Goal: Communication & Community: Answer question/provide support

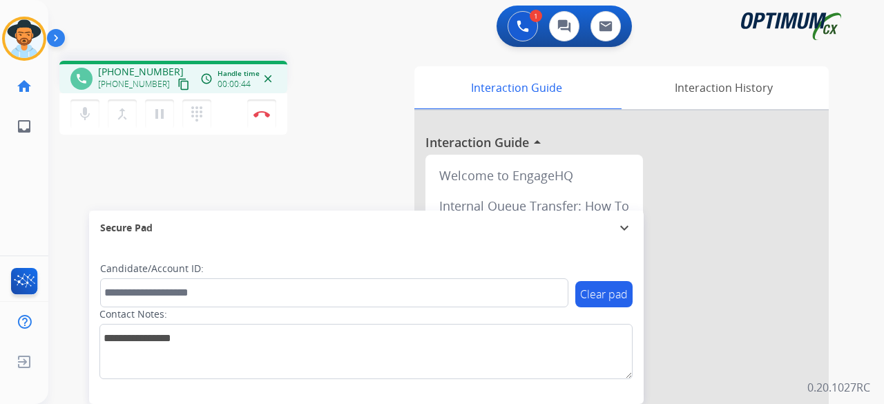
click at [178, 82] on mat-icon "content_copy" at bounding box center [184, 84] width 12 height 12
click at [91, 111] on mat-icon "mic" at bounding box center [85, 114] width 17 height 17
click at [91, 120] on mat-icon "mic_off" at bounding box center [85, 114] width 17 height 17
click at [79, 108] on mat-icon "mic" at bounding box center [85, 114] width 17 height 17
click at [88, 114] on mat-icon "mic_off" at bounding box center [85, 114] width 17 height 17
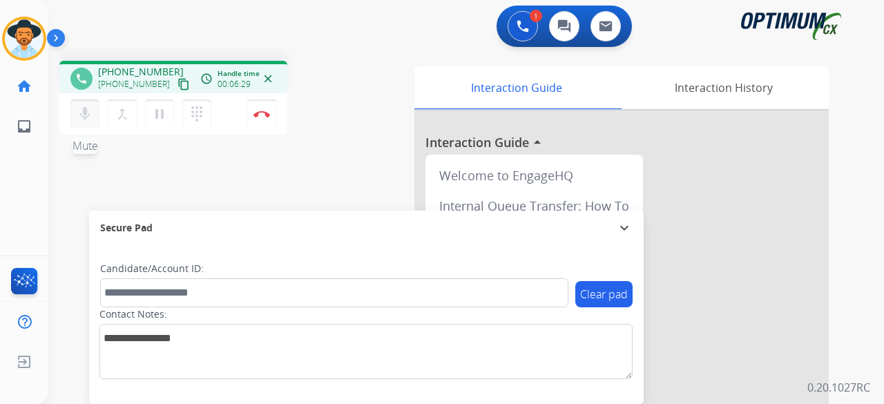
click at [88, 114] on mat-icon "mic" at bounding box center [85, 114] width 17 height 17
click at [88, 114] on mat-icon "mic_off" at bounding box center [85, 114] width 17 height 17
click at [264, 117] on button "Disconnect" at bounding box center [261, 113] width 29 height 29
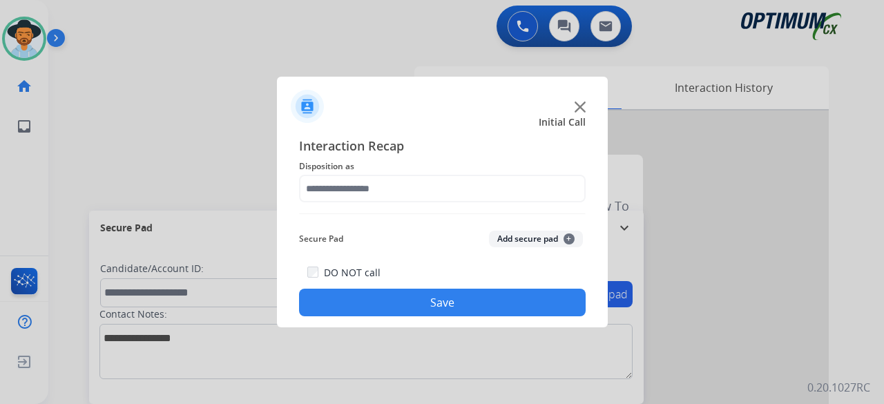
click at [575, 106] on img at bounding box center [580, 107] width 11 height 11
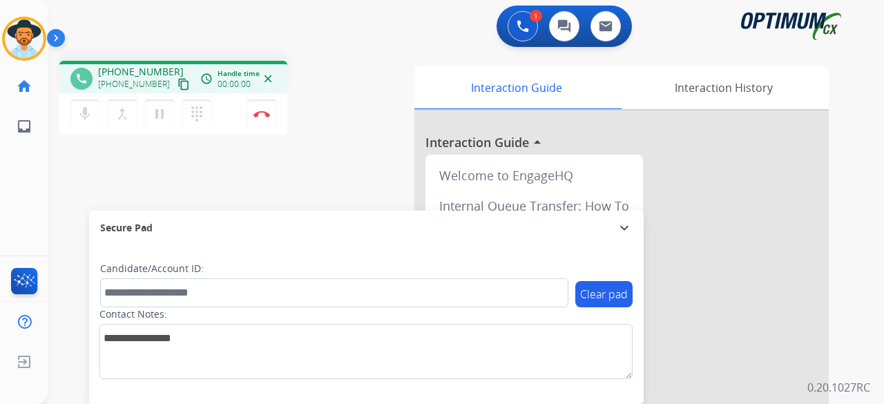
click at [178, 84] on mat-icon "content_copy" at bounding box center [184, 84] width 12 height 12
click at [261, 113] on img at bounding box center [262, 114] width 17 height 7
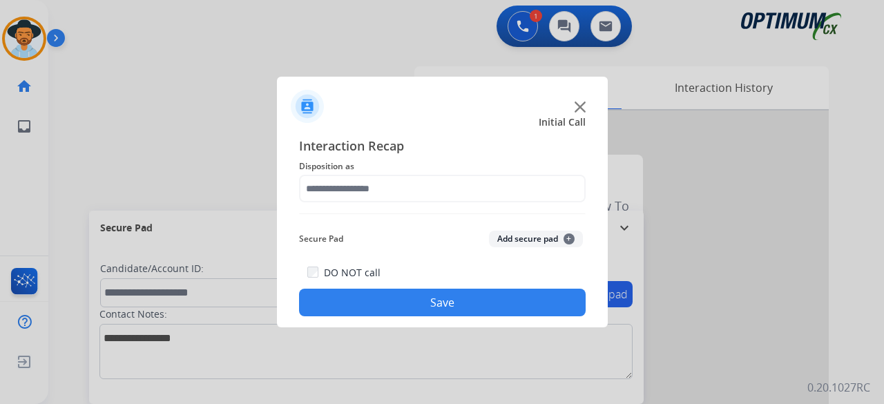
click at [582, 108] on img at bounding box center [580, 107] width 11 height 11
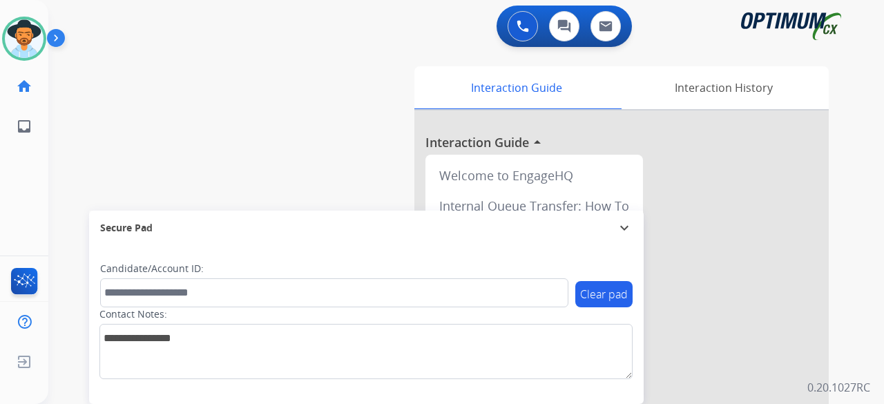
click at [175, 112] on div "swap_horiz Break voice bridge close_fullscreen Connect 3-Way Call merge_type Se…" at bounding box center [449, 338] width 803 height 576
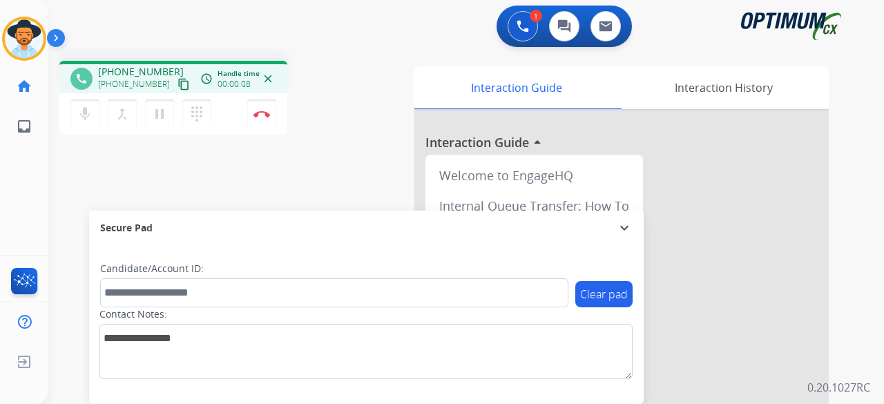
click at [178, 86] on mat-icon "content_copy" at bounding box center [184, 84] width 12 height 12
click at [87, 115] on mat-icon "mic" at bounding box center [85, 114] width 17 height 17
click at [158, 112] on mat-icon "pause" at bounding box center [159, 114] width 17 height 17
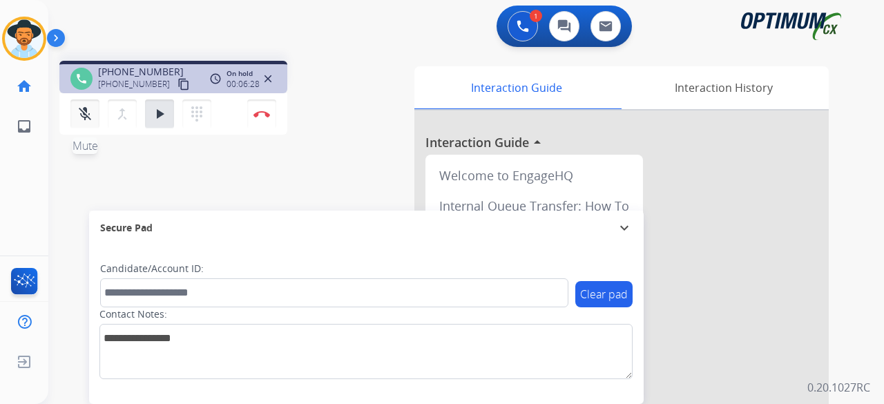
click at [87, 110] on mat-icon "mic_off" at bounding box center [85, 114] width 17 height 17
click at [156, 110] on mat-icon "play_arrow" at bounding box center [159, 114] width 17 height 17
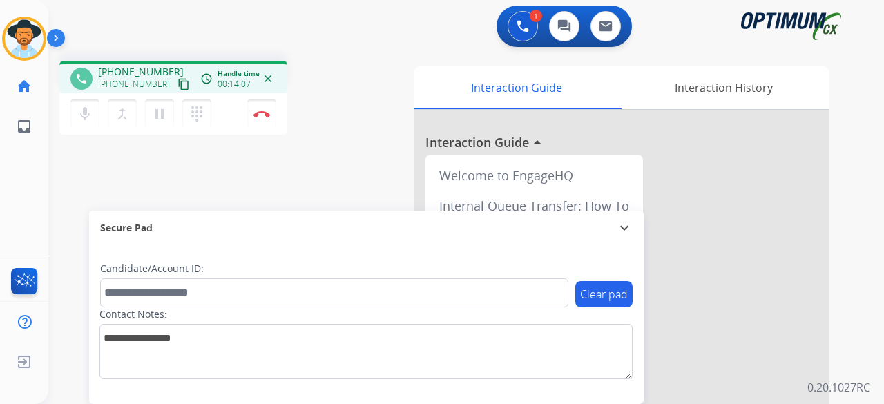
click at [222, 46] on div "1 Voice Interactions 0 Chat Interactions 0 Email Interactions" at bounding box center [458, 28] width 786 height 44
click at [260, 115] on img at bounding box center [262, 114] width 17 height 7
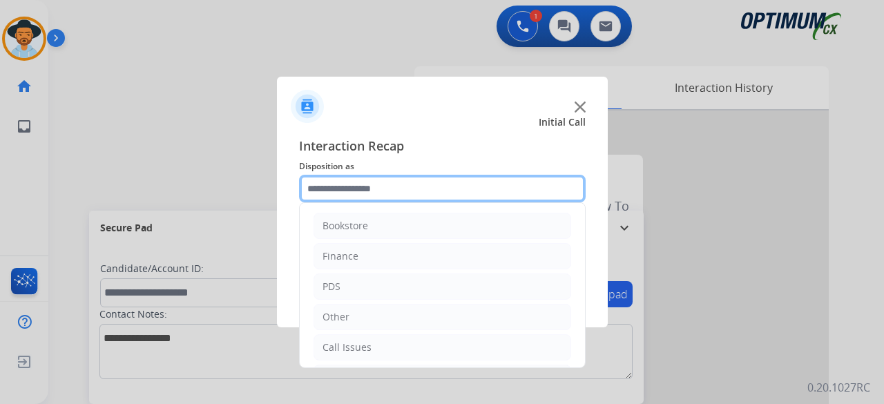
click at [382, 184] on input "text" at bounding box center [442, 189] width 287 height 28
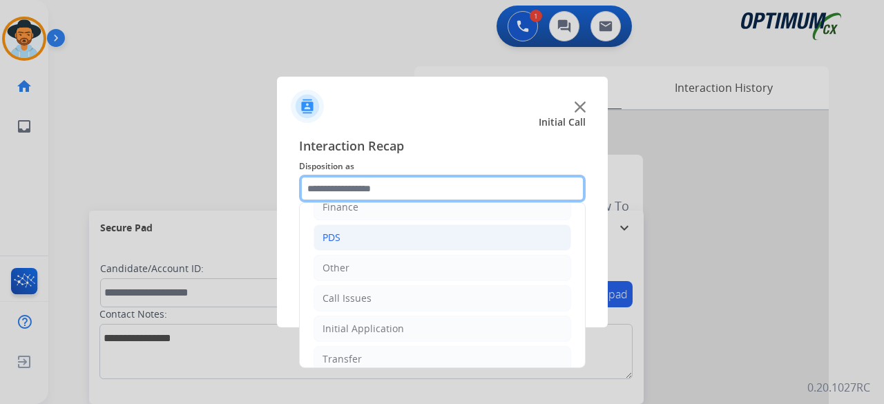
scroll to position [90, 0]
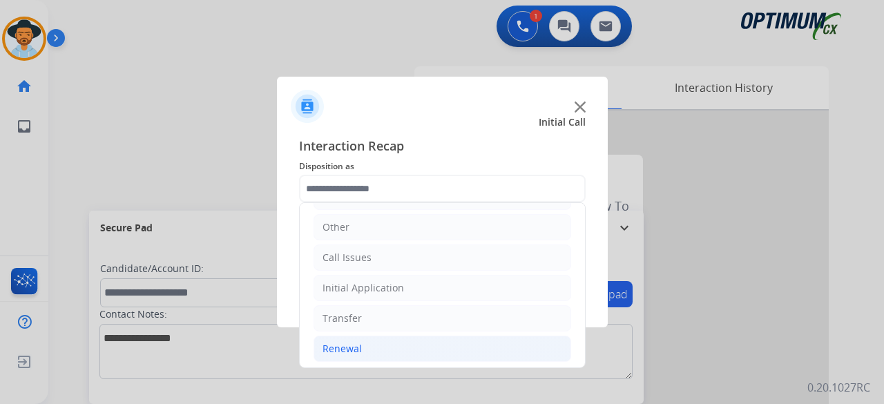
click at [347, 343] on div "Renewal" at bounding box center [342, 349] width 39 height 14
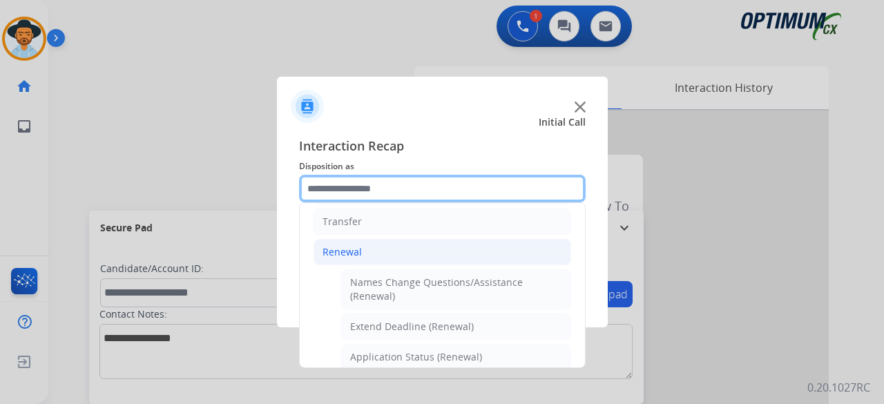
scroll to position [189, 0]
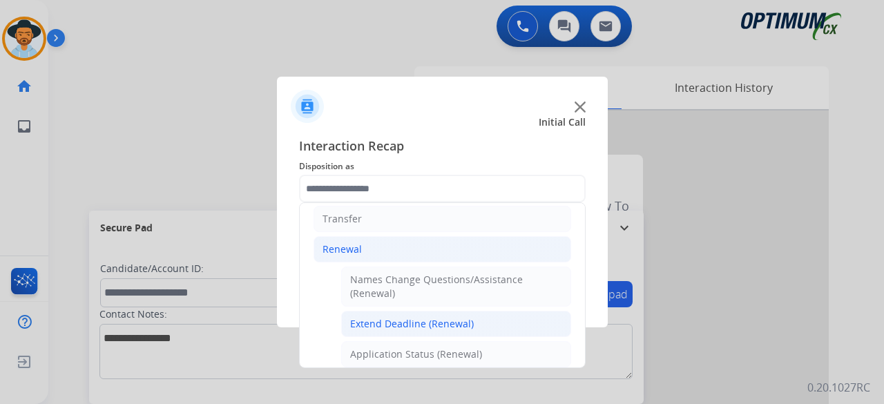
click at [430, 317] on div "Extend Deadline (Renewal)" at bounding box center [412, 324] width 124 height 14
type input "**********"
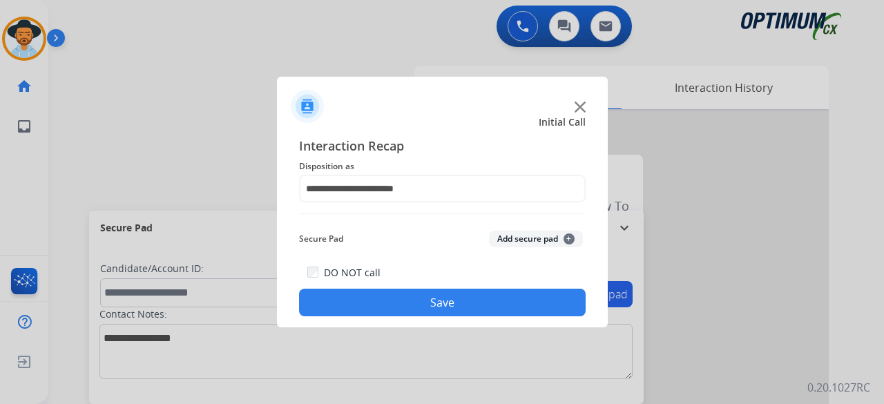
click at [533, 245] on button "Add secure pad +" at bounding box center [536, 239] width 94 height 17
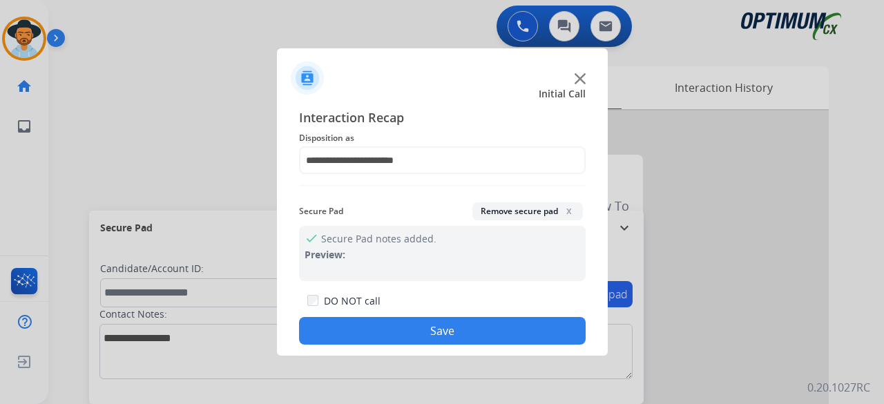
click at [441, 341] on button "Save" at bounding box center [442, 331] width 287 height 28
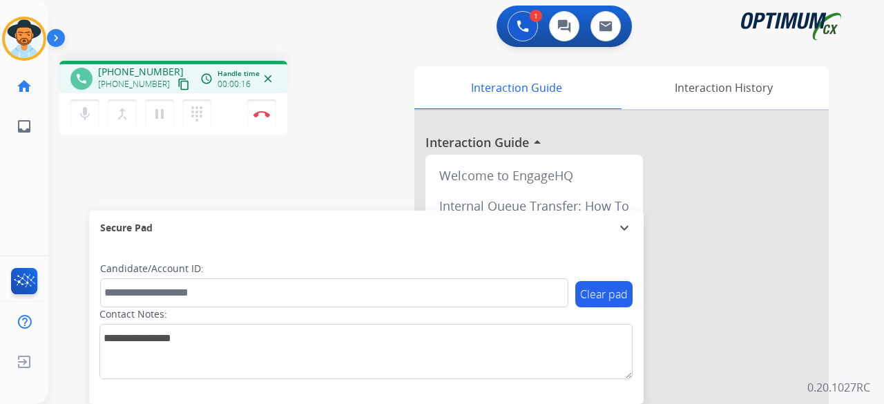
click at [178, 87] on mat-icon "content_copy" at bounding box center [184, 84] width 12 height 12
click at [88, 105] on button "mic Mute" at bounding box center [84, 113] width 29 height 29
click at [86, 117] on mat-icon "mic_off" at bounding box center [85, 114] width 17 height 17
click at [178, 82] on mat-icon "content_copy" at bounding box center [184, 84] width 12 height 12
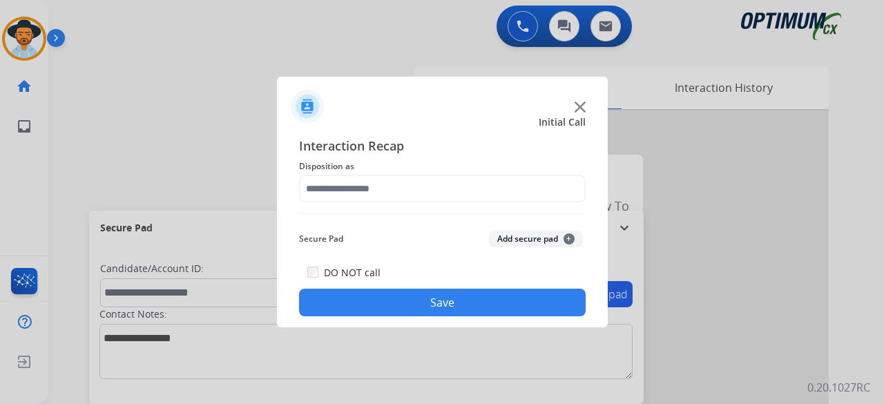
click at [583, 110] on img at bounding box center [580, 107] width 11 height 11
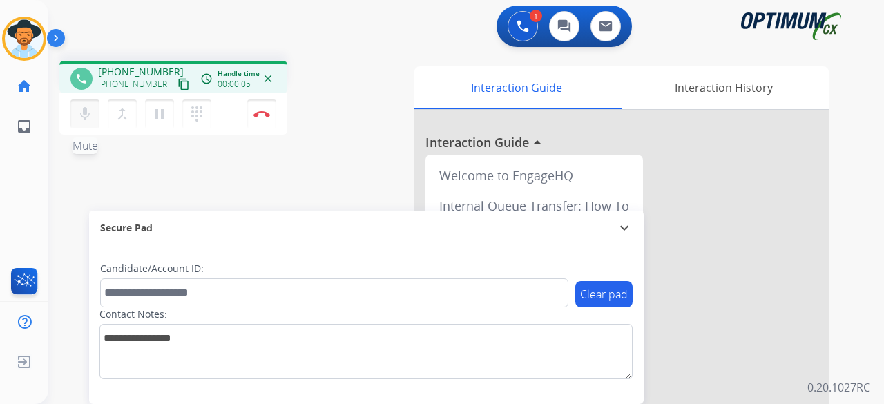
click at [88, 120] on mat-icon "mic" at bounding box center [85, 114] width 17 height 17
click at [178, 83] on mat-icon "content_copy" at bounding box center [184, 84] width 12 height 12
click at [80, 128] on div "mic_off Mute merge_type Bridge pause Hold dialpad Dialpad" at bounding box center [144, 113] width 149 height 29
click at [93, 111] on button "mic_off Mute" at bounding box center [84, 113] width 29 height 29
click at [264, 114] on img at bounding box center [262, 114] width 17 height 7
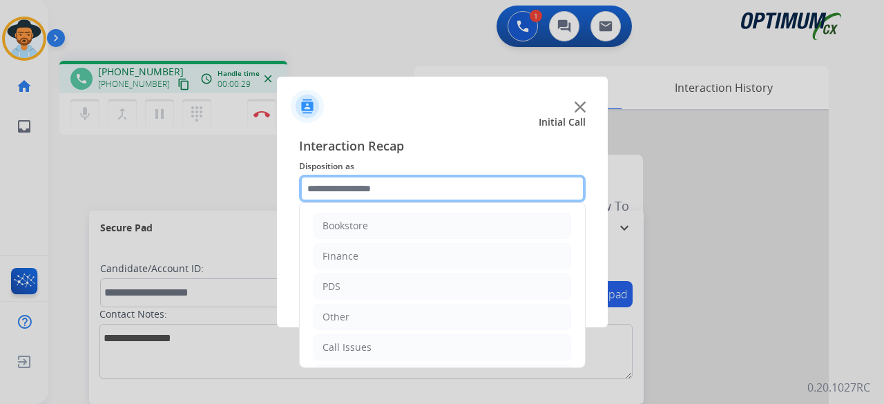
click at [404, 194] on input "text" at bounding box center [442, 189] width 287 height 28
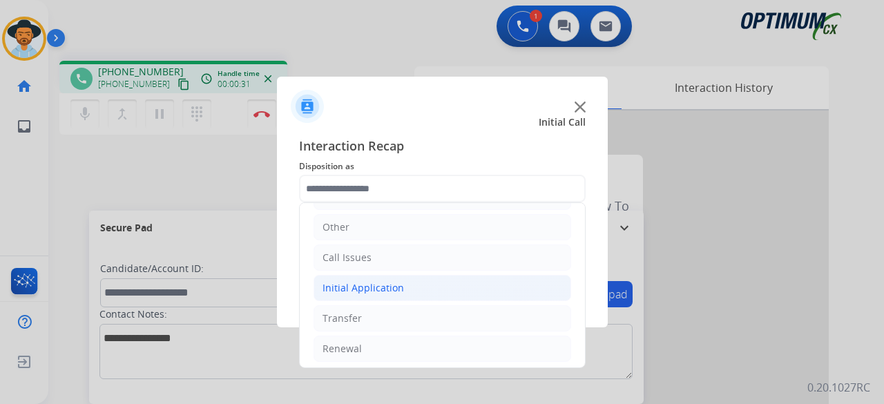
click at [387, 287] on div "Initial Application" at bounding box center [364, 288] width 82 height 14
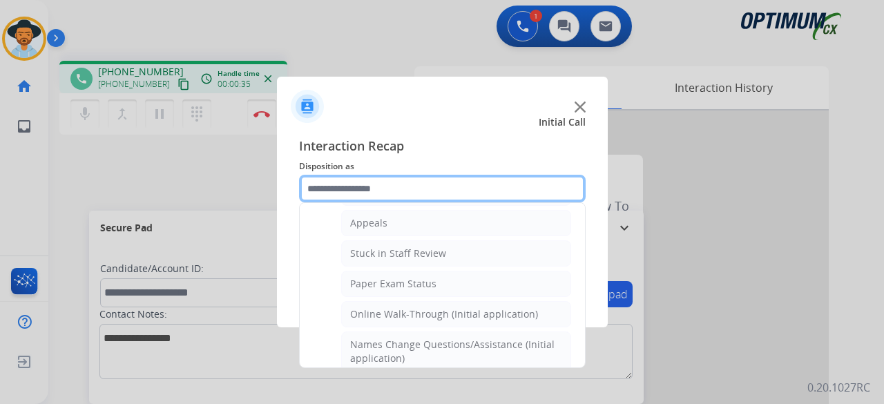
scroll to position [196, 0]
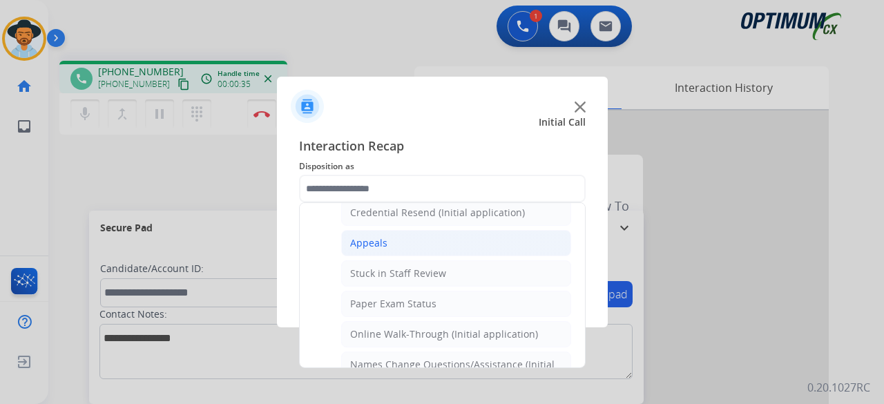
click at [438, 246] on li "Appeals" at bounding box center [456, 243] width 230 height 26
type input "*******"
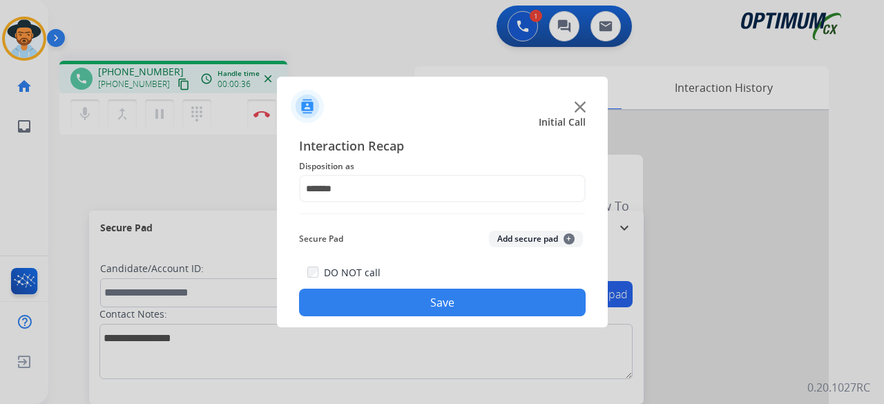
click at [521, 230] on div "Secure Pad Add secure pad +" at bounding box center [442, 239] width 287 height 28
click at [526, 240] on button "Add secure pad +" at bounding box center [536, 239] width 94 height 17
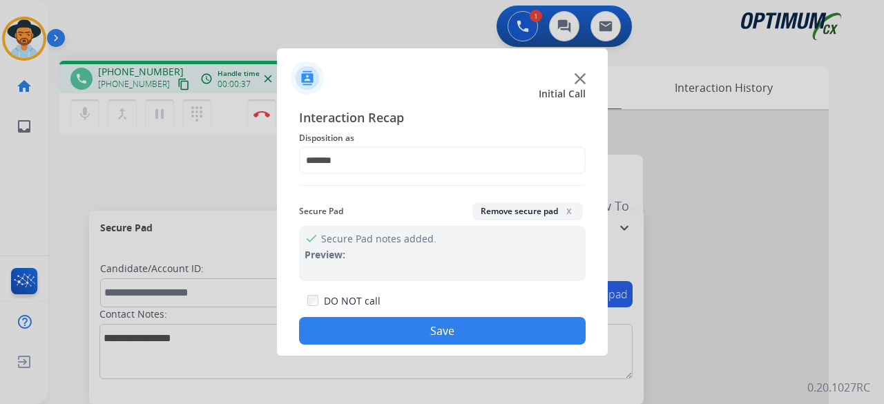
click at [526, 240] on div "check Secure Pad notes added. Preview:" at bounding box center [442, 253] width 287 height 55
click at [437, 333] on button "Save" at bounding box center [442, 331] width 287 height 28
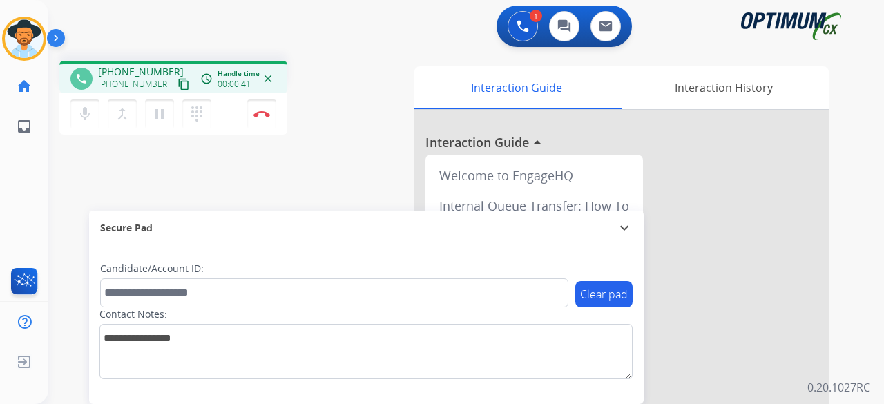
click at [341, 151] on div "phone +19547537833 +19547537833 content_copy access_time Call metrics Queue 00:…" at bounding box center [449, 338] width 803 height 576
click at [174, 49] on div "1 Voice Interactions 0 Chat Interactions 0 Email Interactions" at bounding box center [458, 28] width 786 height 44
click at [178, 86] on mat-icon "content_copy" at bounding box center [184, 84] width 12 height 12
click at [268, 117] on img at bounding box center [262, 114] width 17 height 7
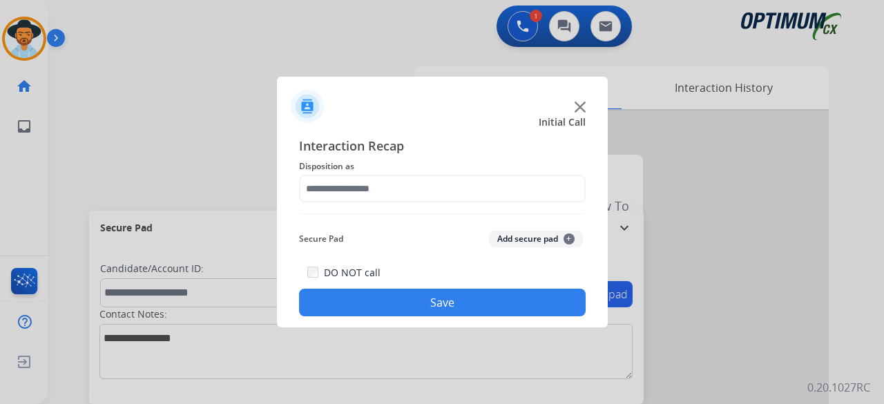
click at [578, 106] on img at bounding box center [580, 107] width 11 height 11
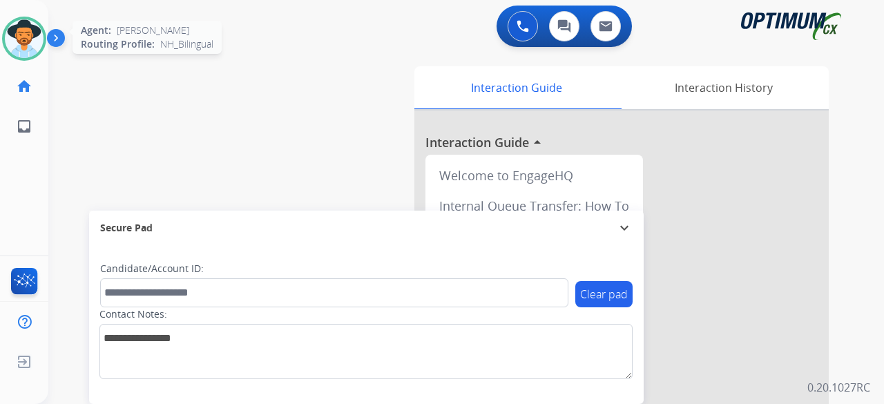
click at [17, 31] on img at bounding box center [24, 38] width 39 height 39
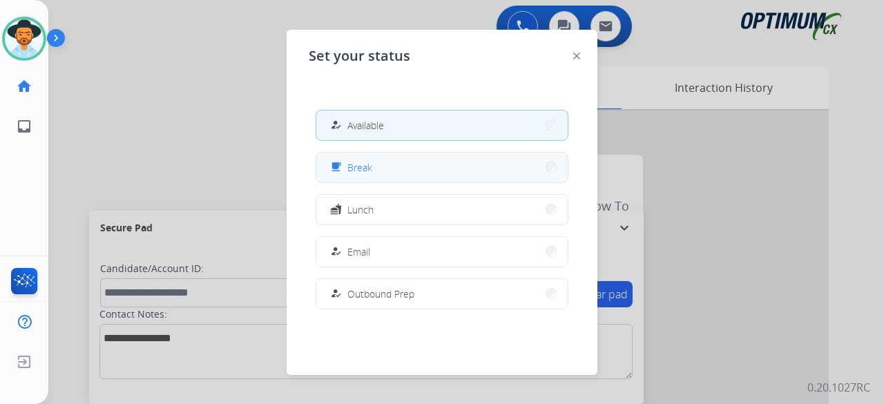
click at [416, 171] on button "free_breakfast Break" at bounding box center [441, 168] width 251 height 30
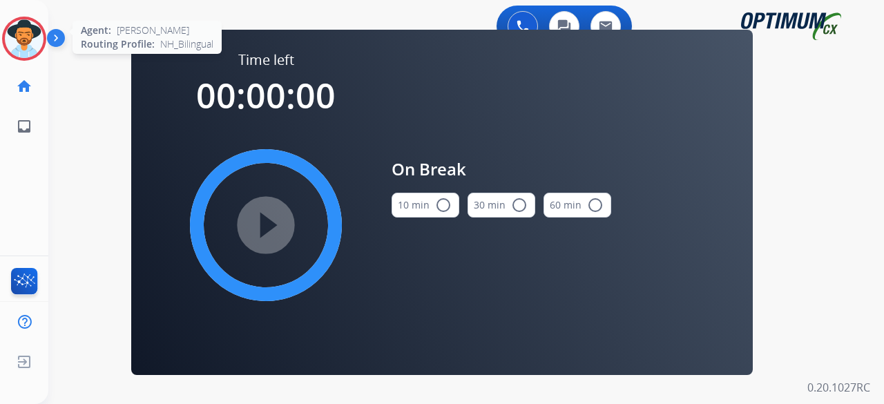
click at [21, 38] on img at bounding box center [24, 38] width 39 height 39
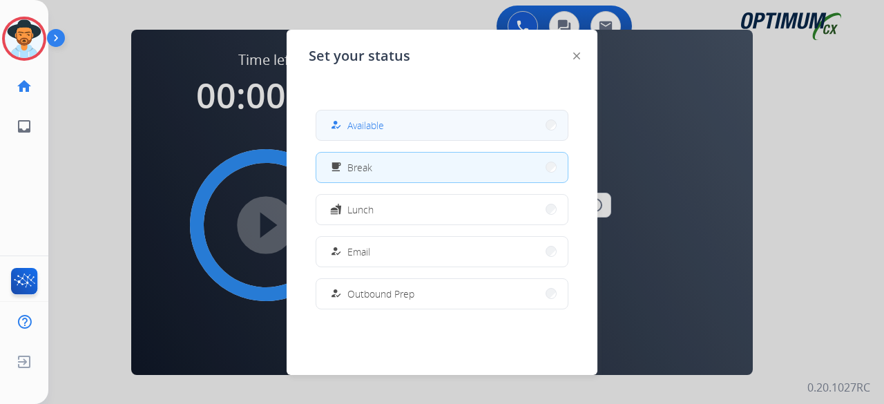
click at [349, 131] on div "how_to_reg Available" at bounding box center [355, 125] width 57 height 17
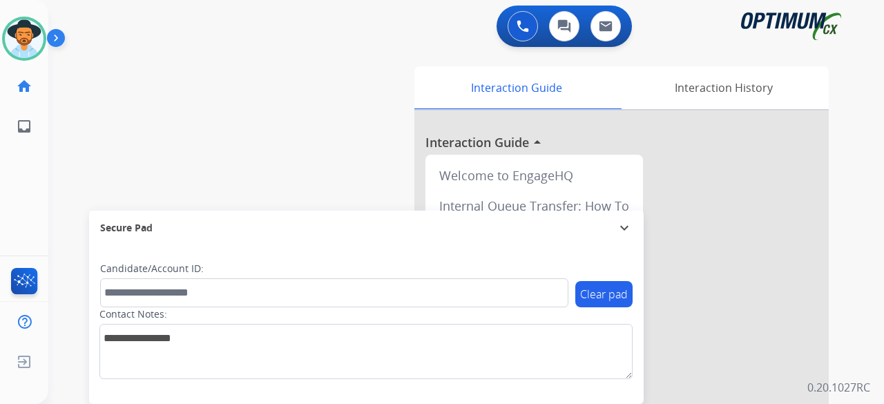
click at [91, 56] on div "swap_horiz Break voice bridge close_fullscreen Connect 3-Way Call merge_type Se…" at bounding box center [449, 338] width 803 height 576
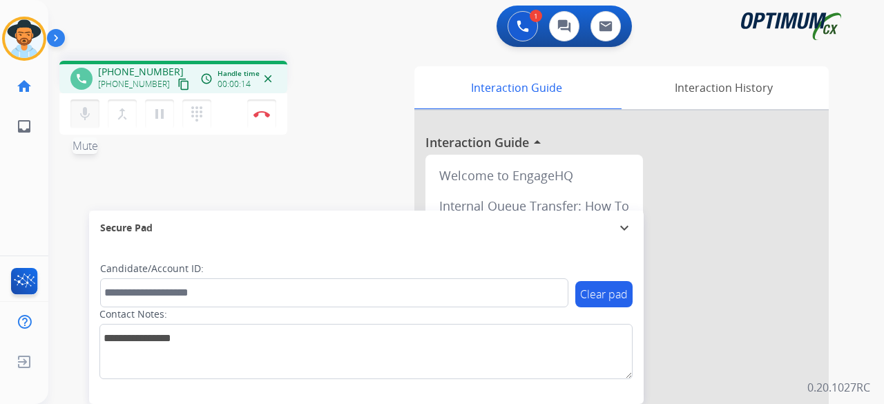
click at [91, 119] on mat-icon "mic" at bounding box center [85, 114] width 17 height 17
click at [89, 120] on mat-icon "mic_off" at bounding box center [85, 114] width 17 height 17
click at [175, 85] on button "content_copy" at bounding box center [183, 84] width 17 height 17
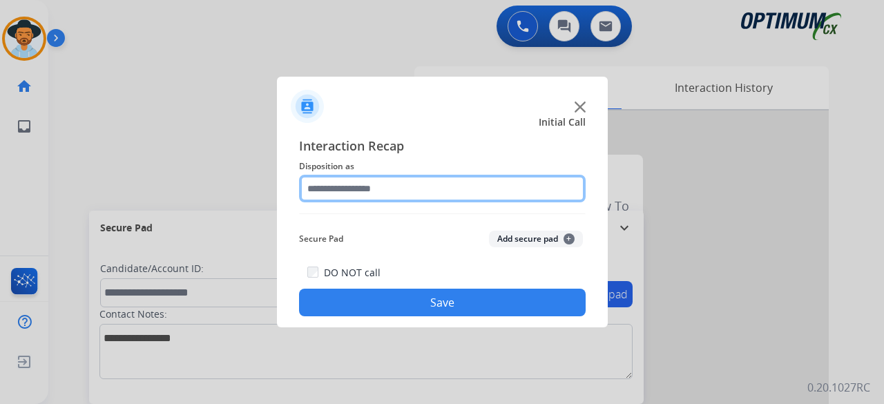
click at [381, 181] on input "text" at bounding box center [442, 189] width 287 height 28
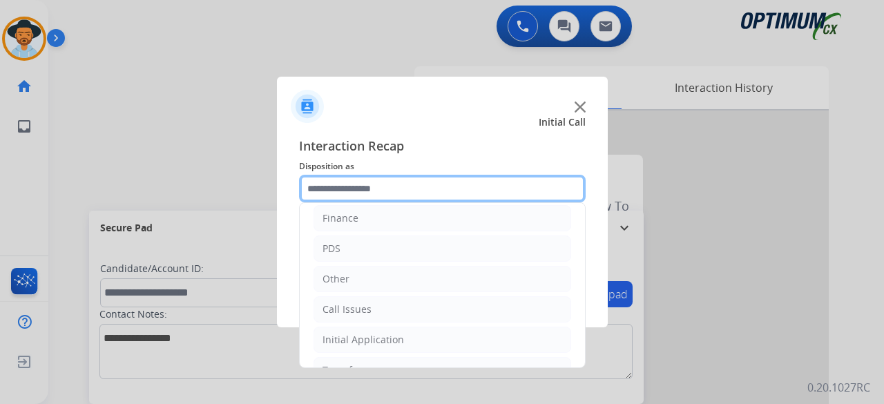
scroll to position [90, 0]
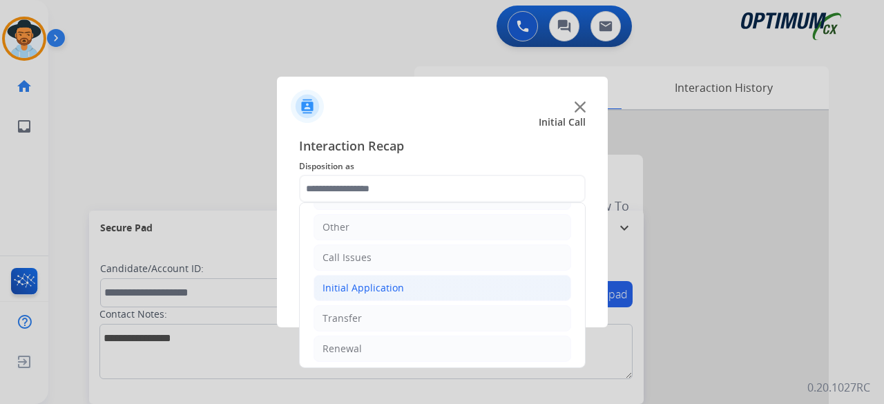
click at [405, 285] on li "Initial Application" at bounding box center [443, 288] width 258 height 26
click at [399, 312] on div "Credential Resend (Initial application)" at bounding box center [437, 319] width 175 height 14
type input "**********"
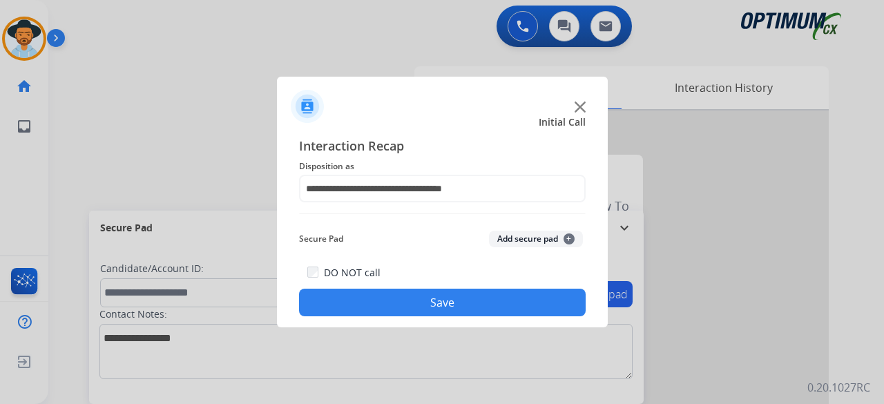
click at [541, 245] on button "Add secure pad +" at bounding box center [536, 239] width 94 height 17
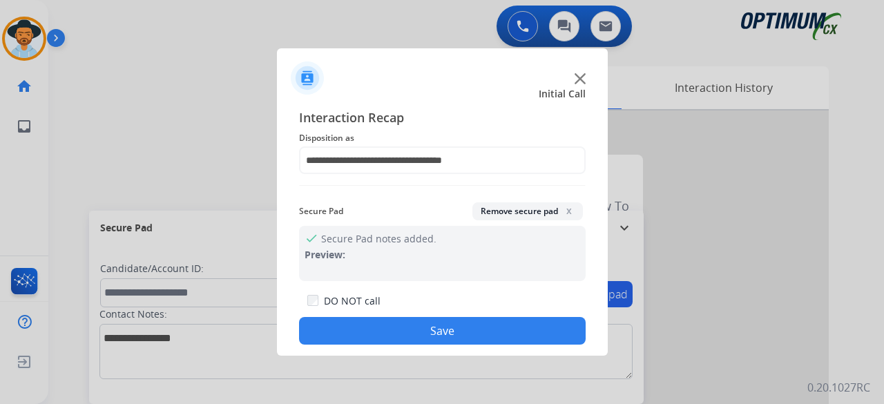
click at [452, 330] on button "Save" at bounding box center [442, 331] width 287 height 28
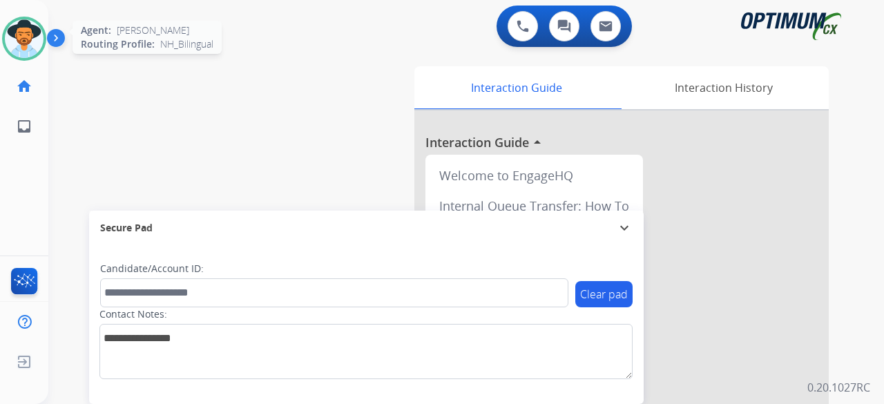
click at [36, 46] on img at bounding box center [24, 38] width 39 height 39
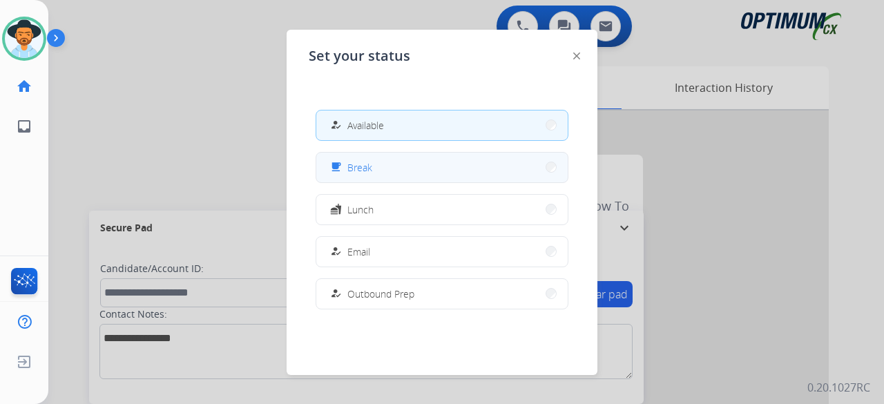
click at [434, 173] on button "free_breakfast Break" at bounding box center [441, 168] width 251 height 30
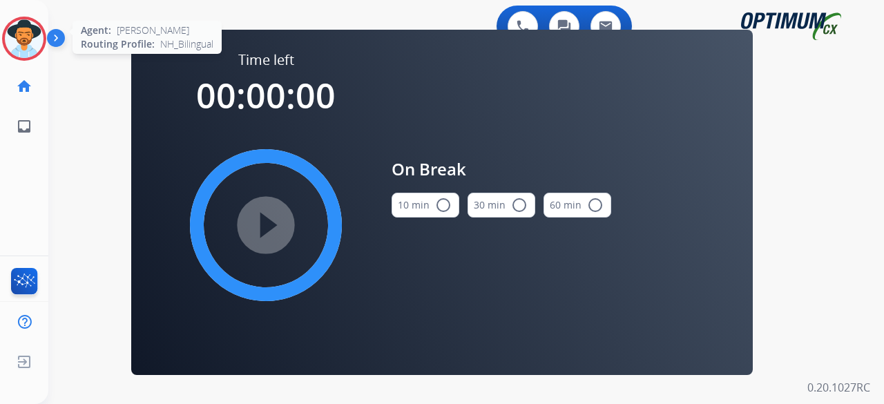
click at [41, 39] on img at bounding box center [24, 38] width 39 height 39
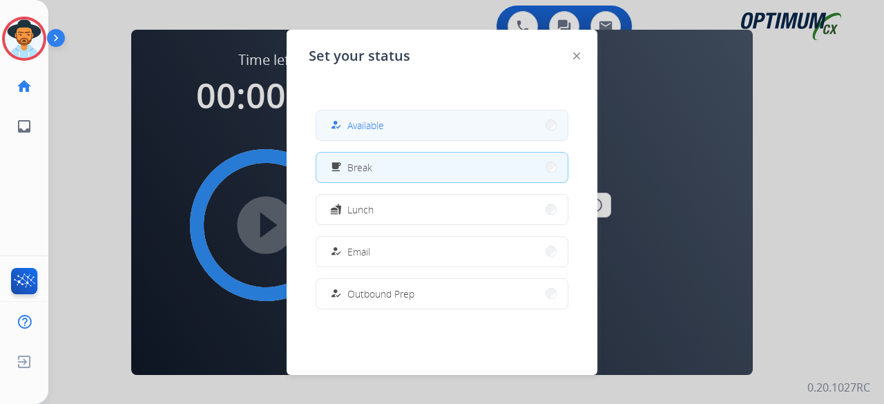
click at [404, 132] on button "how_to_reg Available" at bounding box center [441, 126] width 251 height 30
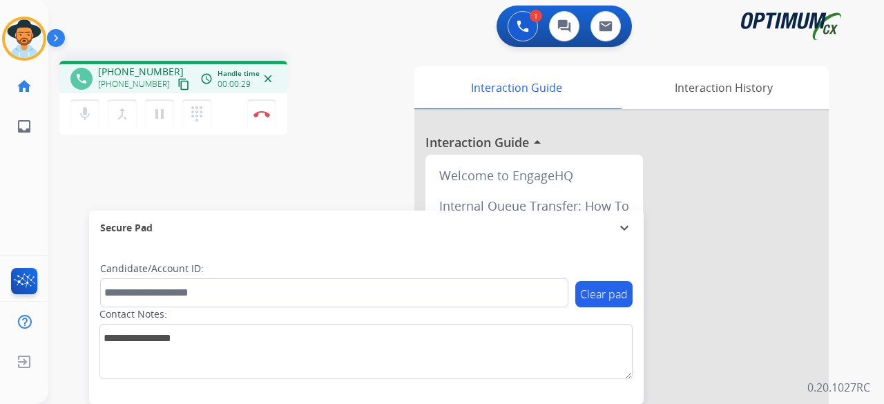
click at [178, 85] on mat-icon "content_copy" at bounding box center [184, 84] width 12 height 12
click at [337, 115] on div "phone [PHONE_NUMBER] [PHONE_NUMBER] content_copy access_time Call metrics Queue…" at bounding box center [224, 100] width 331 height 78
click at [269, 115] on img at bounding box center [262, 114] width 17 height 7
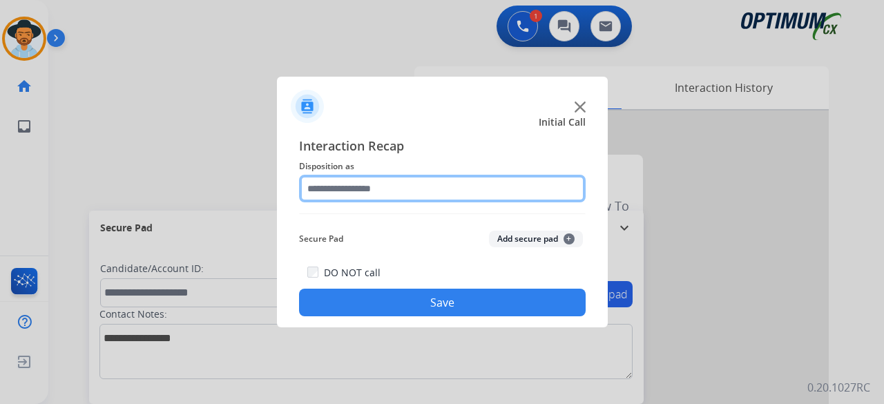
click at [375, 196] on input "text" at bounding box center [442, 189] width 287 height 28
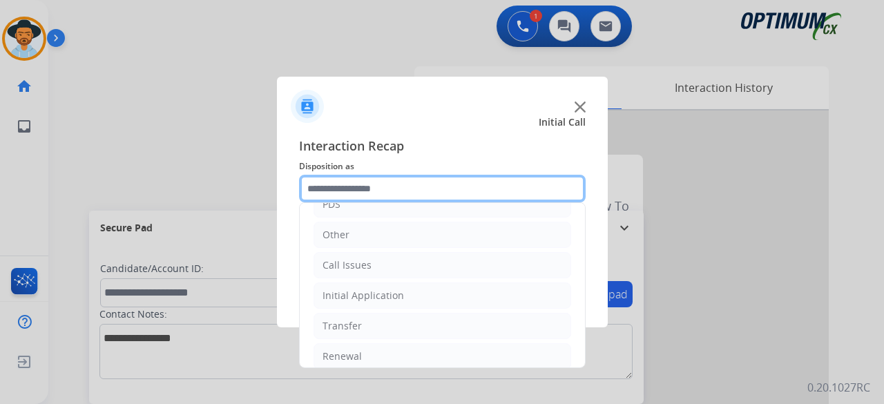
scroll to position [90, 0]
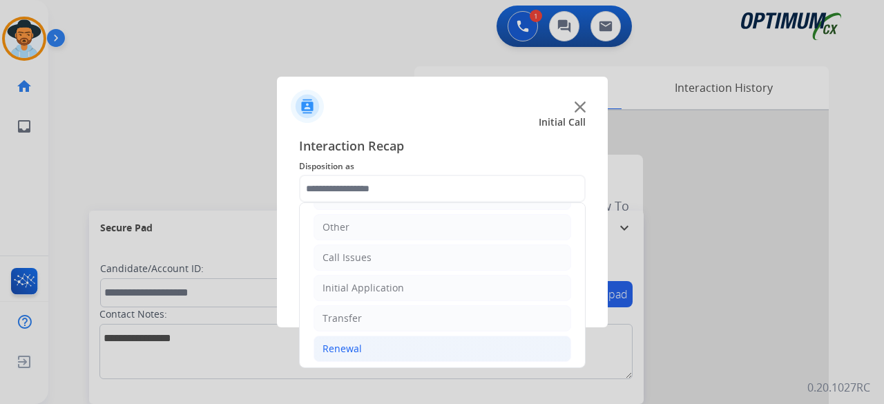
click at [387, 342] on li "Renewal" at bounding box center [443, 349] width 258 height 26
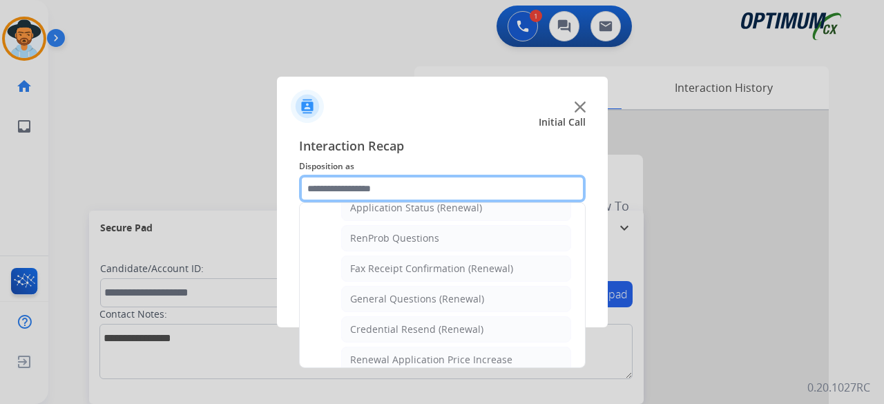
scroll to position [339, 0]
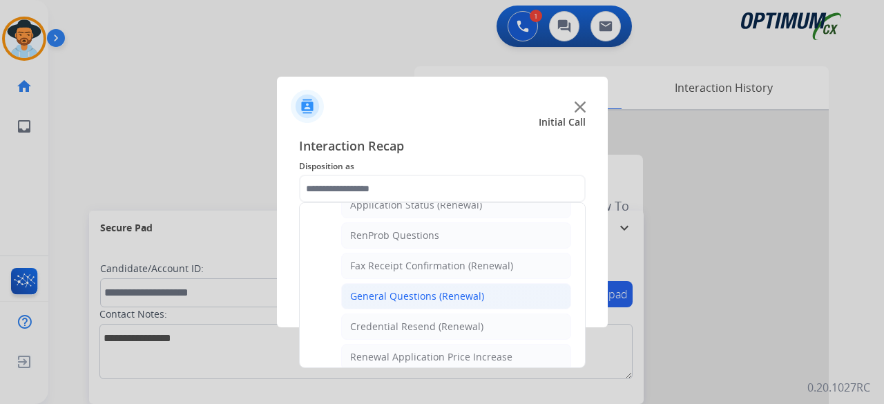
click at [456, 291] on div "General Questions (Renewal)" at bounding box center [417, 296] width 134 height 14
type input "**********"
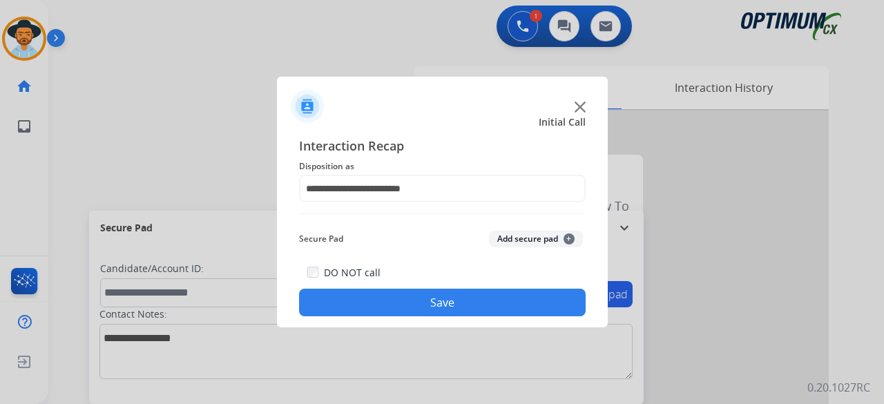
click at [533, 248] on div "Secure Pad Add secure pad +" at bounding box center [442, 239] width 287 height 28
click at [522, 242] on button "Add secure pad +" at bounding box center [536, 239] width 94 height 17
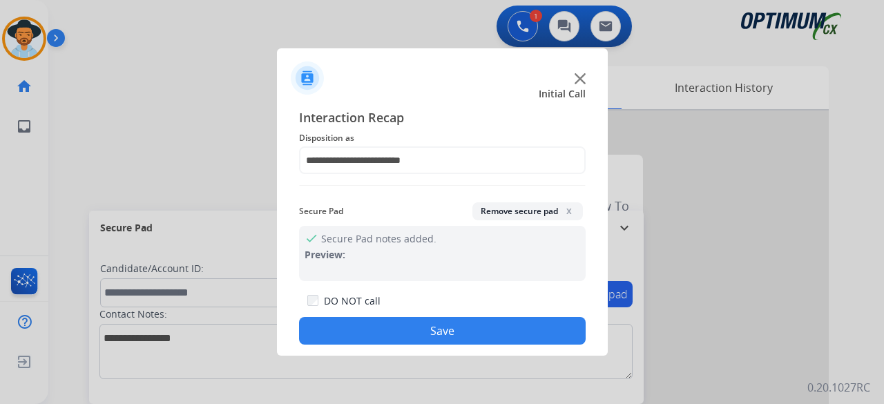
click at [457, 331] on button "Save" at bounding box center [442, 331] width 287 height 28
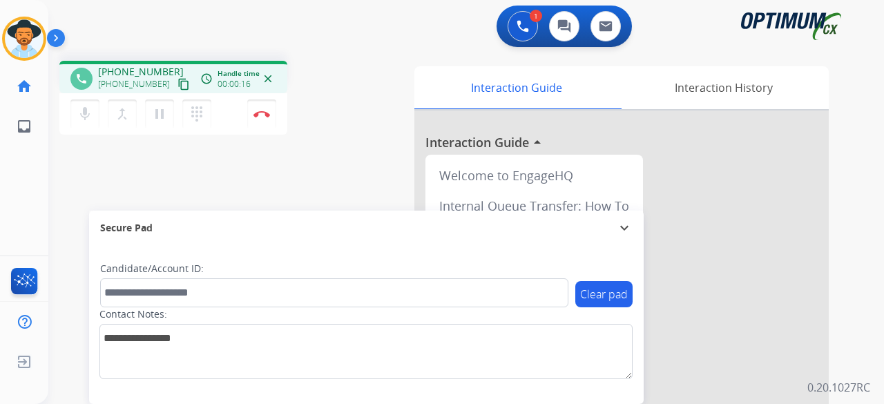
click at [178, 83] on mat-icon "content_copy" at bounding box center [184, 84] width 12 height 12
click at [357, 158] on div "phone [PHONE_NUMBER] [PHONE_NUMBER] content_copy access_time Call metrics Queue…" at bounding box center [449, 338] width 803 height 576
click at [258, 107] on button "Disconnect" at bounding box center [261, 113] width 29 height 29
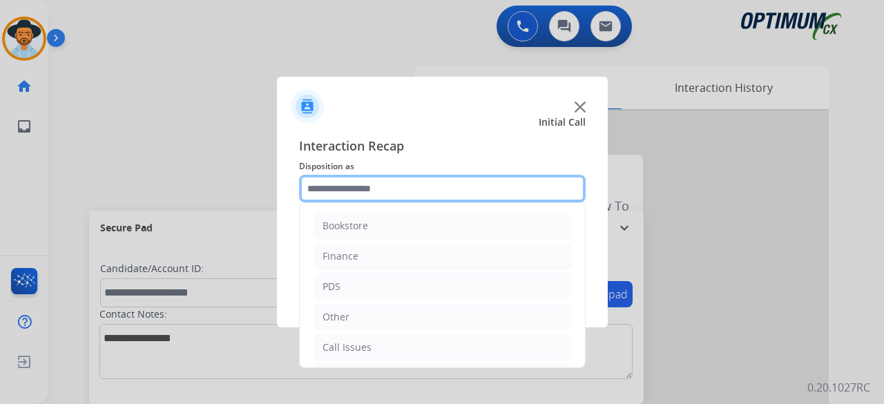
click at [453, 189] on input "text" at bounding box center [442, 189] width 287 height 28
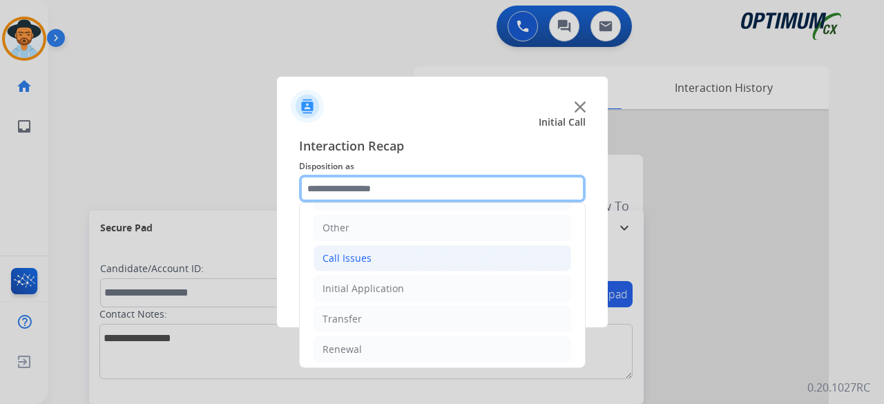
scroll to position [90, 0]
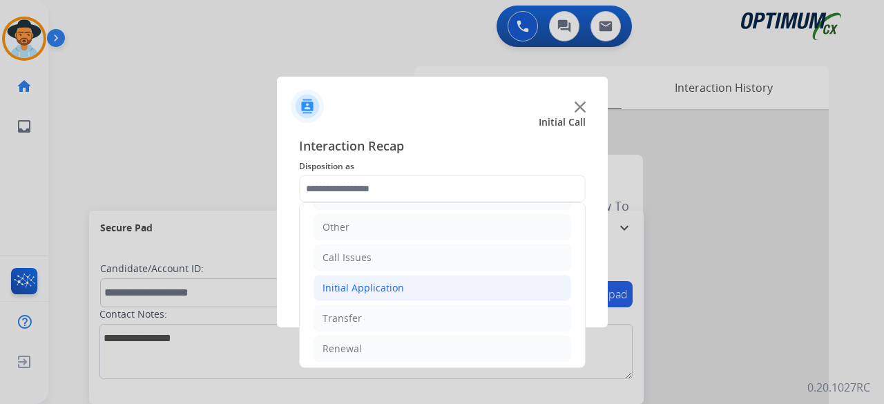
click at [392, 285] on div "Initial Application" at bounding box center [364, 288] width 82 height 14
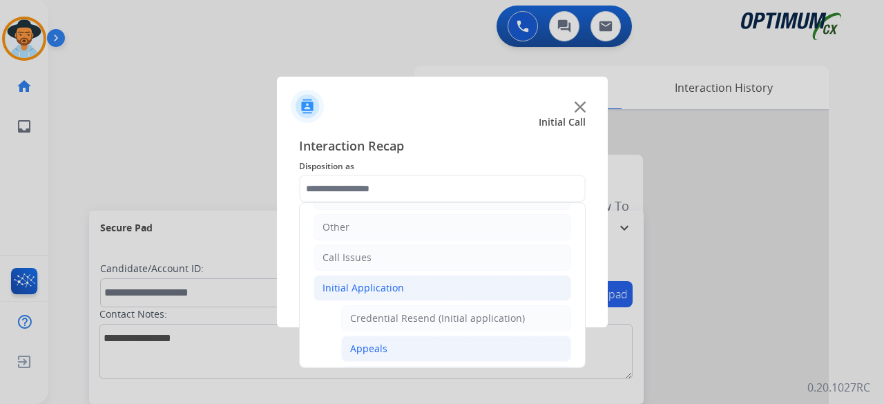
click at [396, 340] on li "Appeals" at bounding box center [456, 349] width 230 height 26
type input "*******"
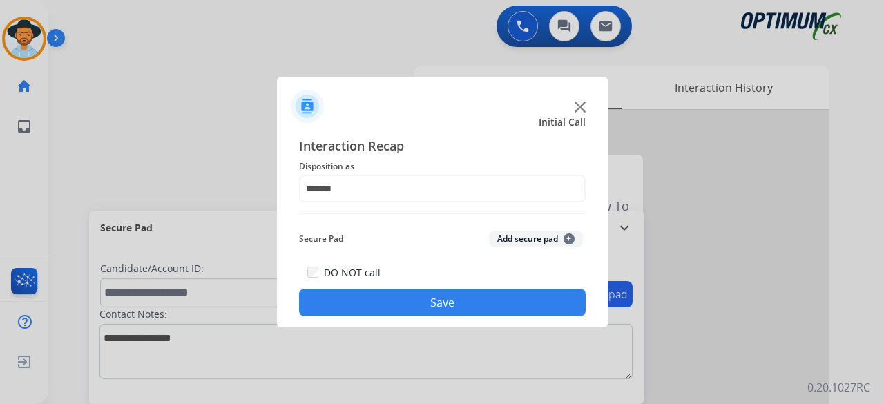
click at [515, 231] on button "Add secure pad +" at bounding box center [536, 239] width 94 height 17
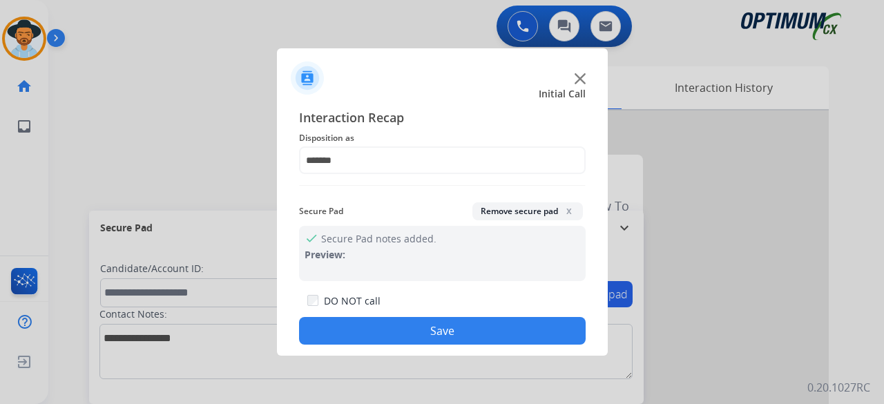
click at [417, 335] on button "Save" at bounding box center [442, 331] width 287 height 28
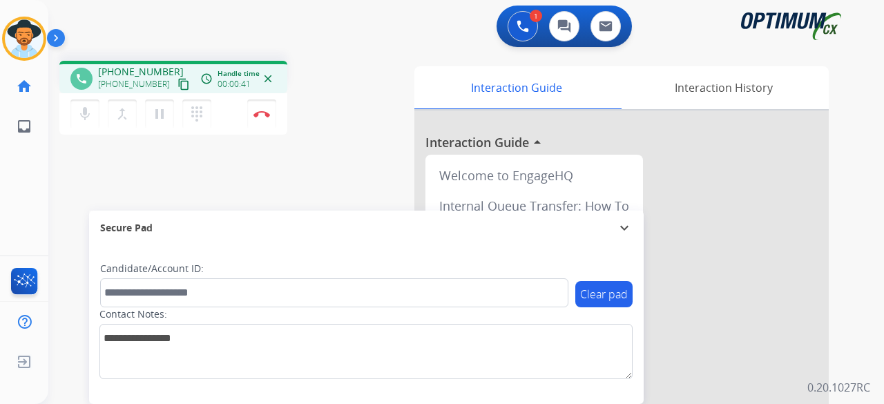
click at [178, 85] on mat-icon "content_copy" at bounding box center [184, 84] width 12 height 12
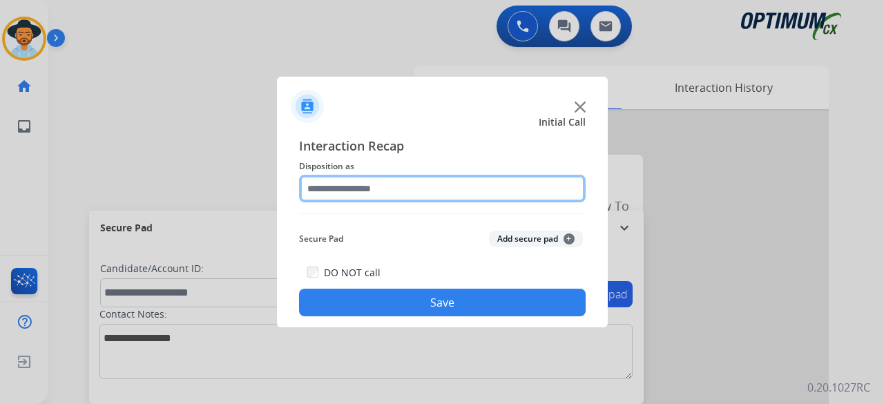
click at [392, 186] on input "text" at bounding box center [442, 189] width 287 height 28
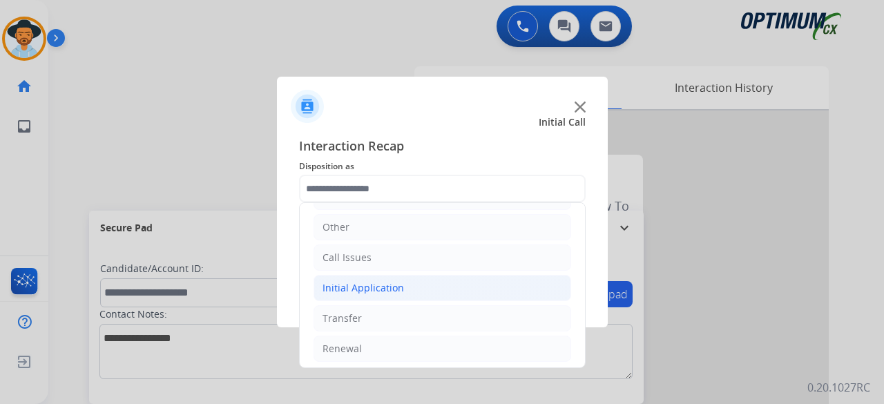
click at [356, 288] on div "Initial Application" at bounding box center [364, 288] width 82 height 14
click at [401, 314] on div "Credential Resend (Initial application)" at bounding box center [437, 319] width 175 height 14
type input "**********"
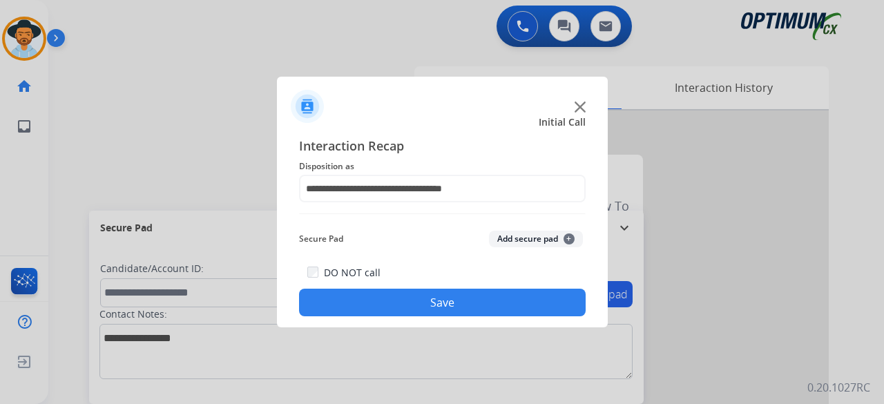
click at [524, 243] on button "Add secure pad +" at bounding box center [536, 239] width 94 height 17
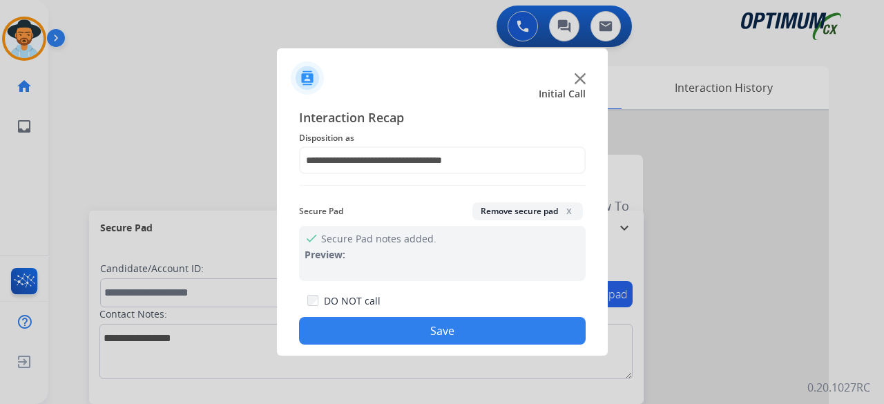
click at [459, 331] on button "Save" at bounding box center [442, 331] width 287 height 28
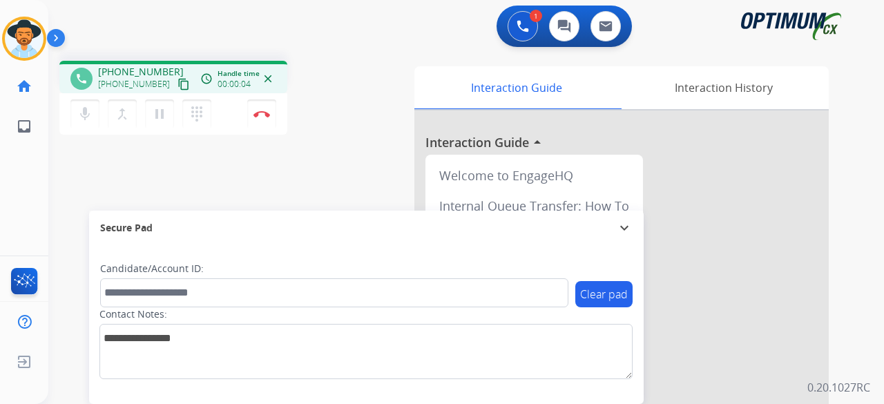
click at [178, 82] on mat-icon "content_copy" at bounding box center [184, 84] width 12 height 12
click at [178, 84] on mat-icon "content_copy" at bounding box center [184, 84] width 12 height 12
click at [263, 120] on button "Disconnect" at bounding box center [261, 113] width 29 height 29
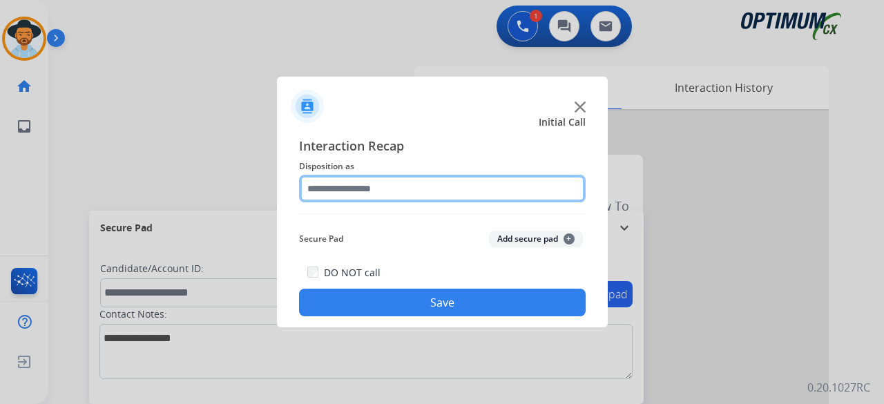
click at [350, 184] on input "text" at bounding box center [442, 189] width 287 height 28
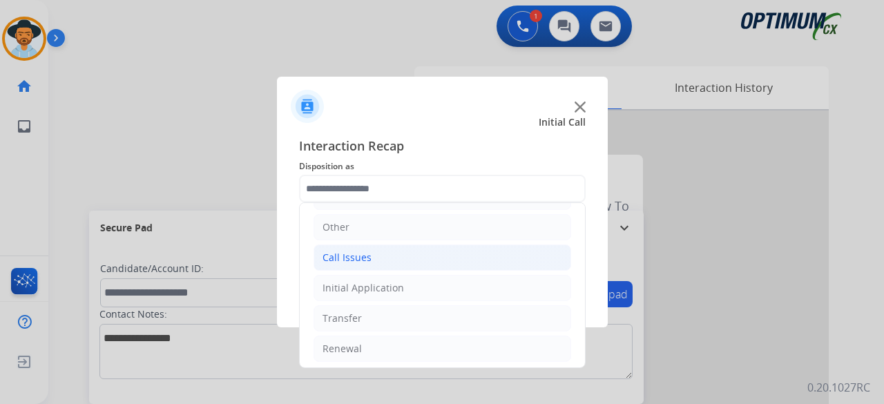
click at [367, 266] on li "Call Issues" at bounding box center [443, 258] width 258 height 26
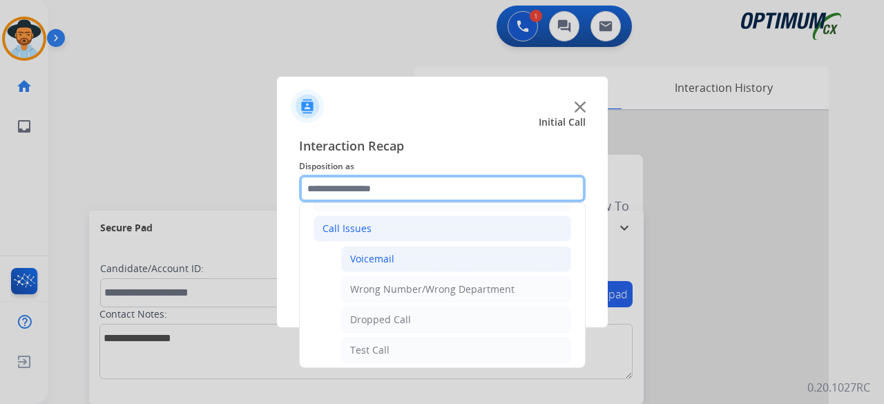
scroll to position [113, 0]
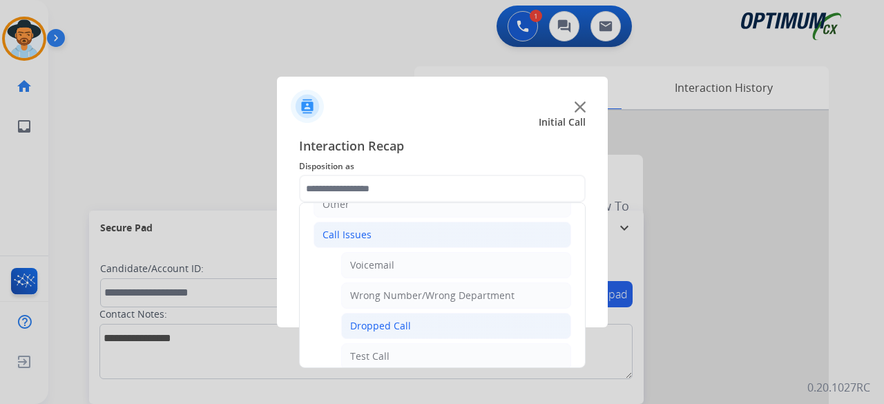
click at [410, 323] on li "Dropped Call" at bounding box center [456, 326] width 230 height 26
type input "**********"
click at [410, 323] on div "**********" at bounding box center [442, 226] width 331 height 202
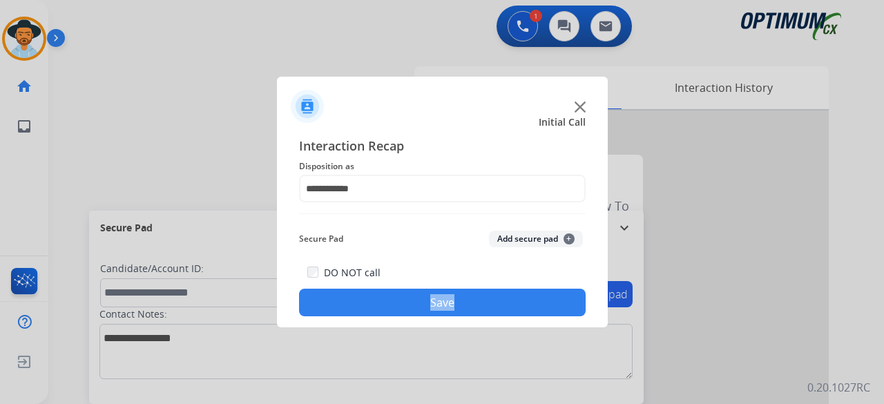
click at [517, 244] on button "Add secure pad +" at bounding box center [536, 239] width 94 height 17
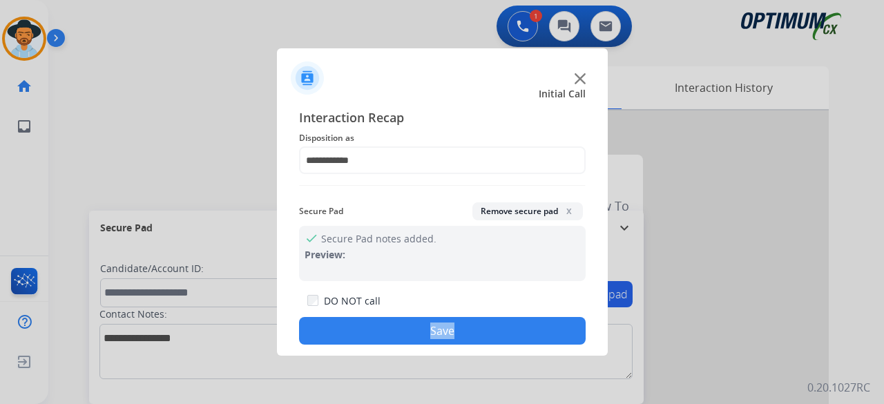
click at [466, 343] on button "Save" at bounding box center [442, 331] width 287 height 28
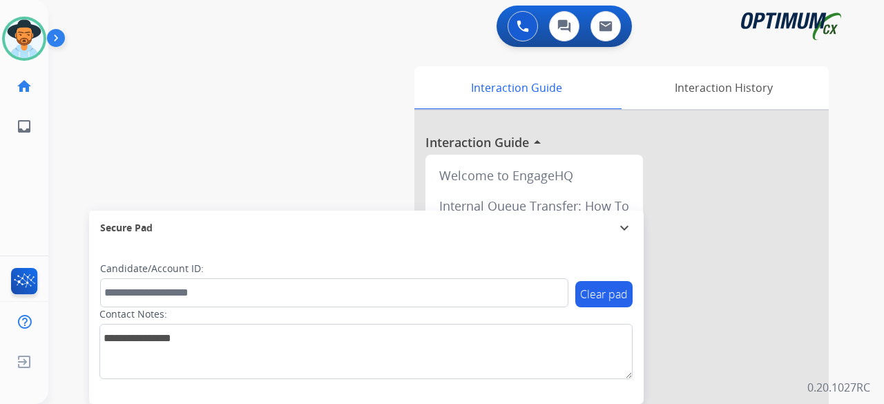
click at [83, 88] on div "swap_horiz Break voice bridge close_fullscreen Connect 3-Way Call merge_type Se…" at bounding box center [449, 338] width 803 height 576
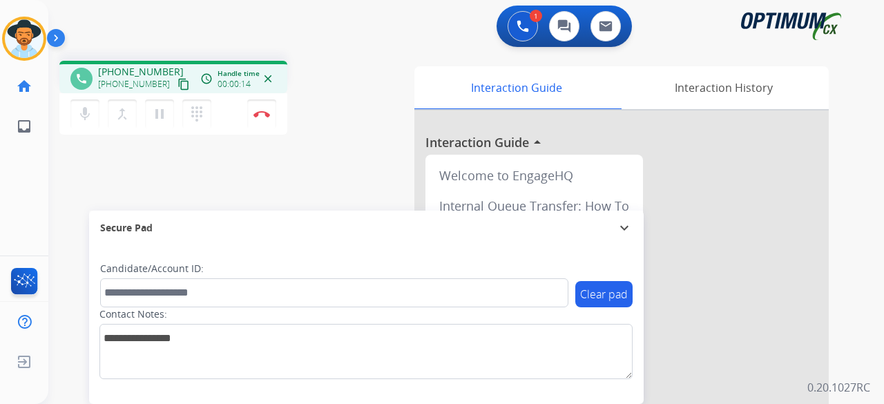
click at [178, 88] on mat-icon "content_copy" at bounding box center [184, 84] width 12 height 12
click at [178, 86] on mat-icon "content_copy" at bounding box center [184, 84] width 12 height 12
click at [316, 149] on div "phone [PHONE_NUMBER] [PHONE_NUMBER] content_copy Copied! access_time Call metri…" at bounding box center [449, 338] width 803 height 576
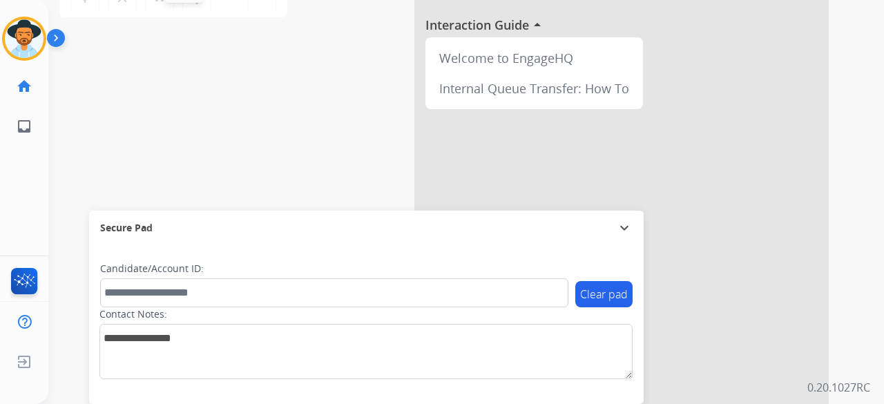
scroll to position [0, 0]
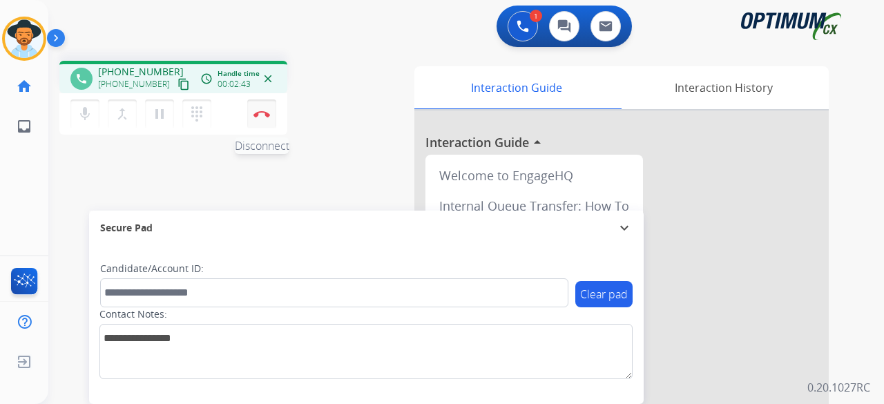
click at [261, 115] on img at bounding box center [262, 114] width 17 height 7
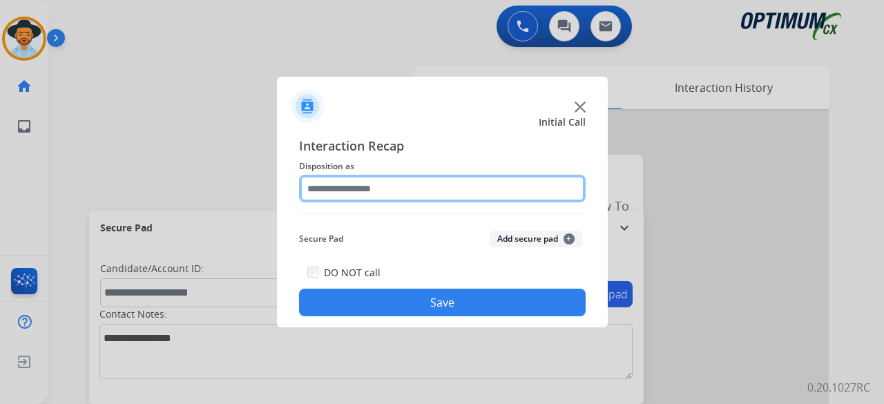
click at [462, 193] on input "text" at bounding box center [442, 189] width 287 height 28
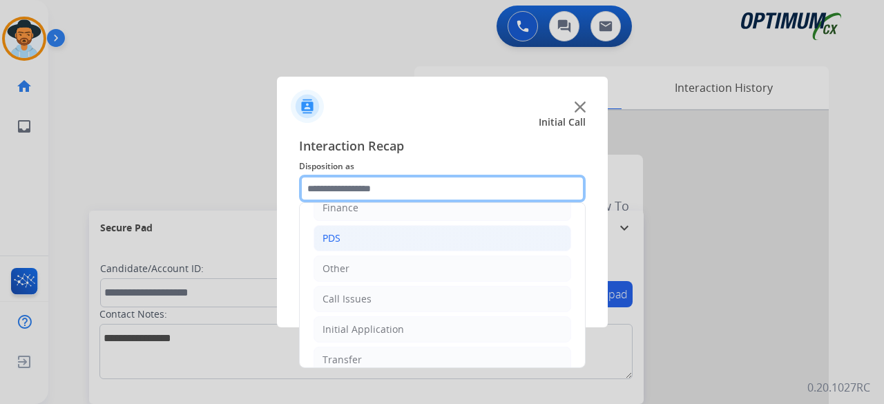
scroll to position [90, 0]
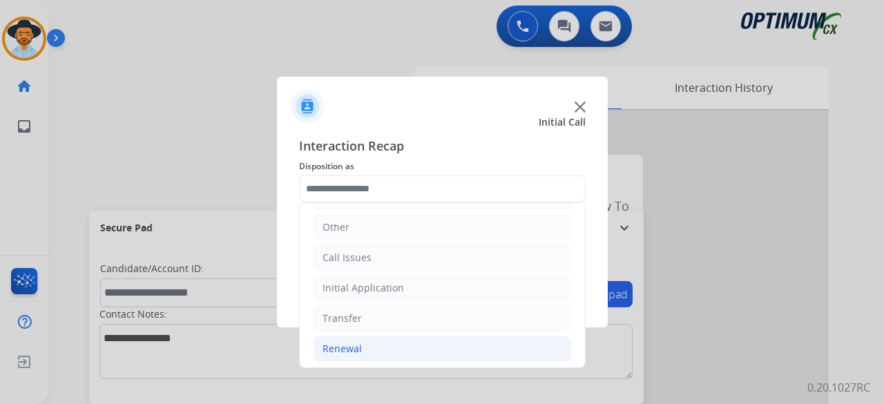
click at [377, 343] on li "Renewal" at bounding box center [443, 349] width 258 height 26
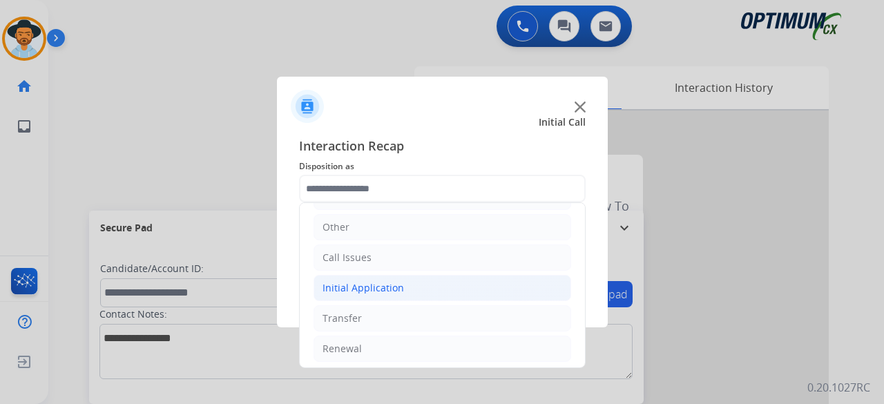
click at [379, 290] on div "Initial Application" at bounding box center [364, 288] width 82 height 14
click at [398, 317] on div "Credential Resend (Initial application)" at bounding box center [437, 319] width 175 height 14
type input "**********"
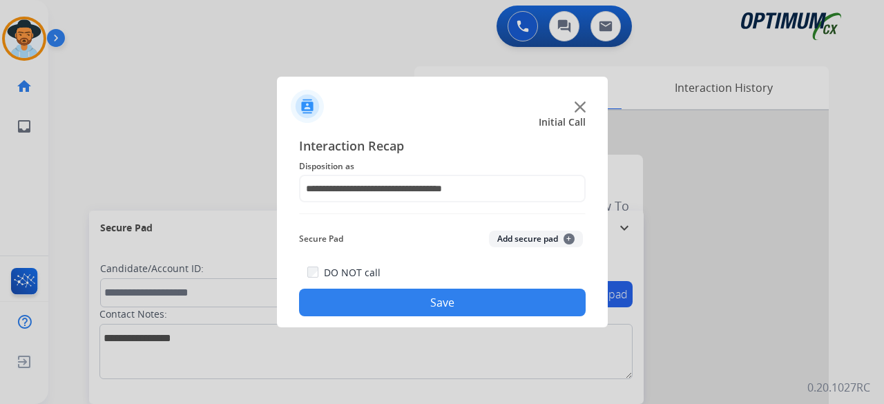
click at [526, 243] on button "Add secure pad +" at bounding box center [536, 239] width 94 height 17
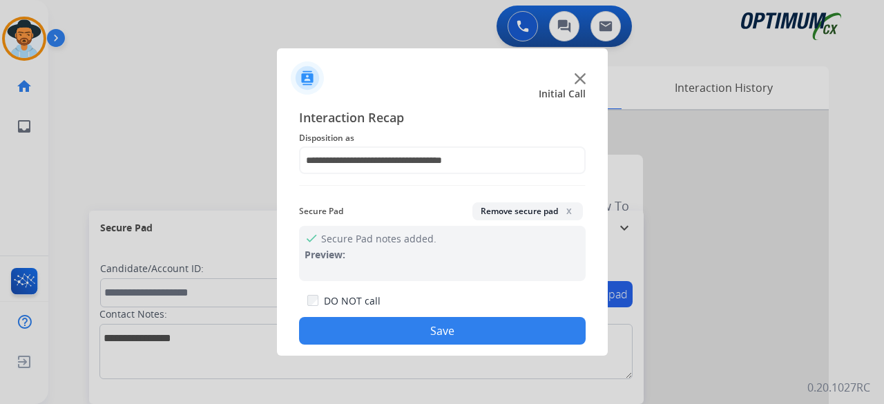
click at [438, 327] on button "Save" at bounding box center [442, 331] width 287 height 28
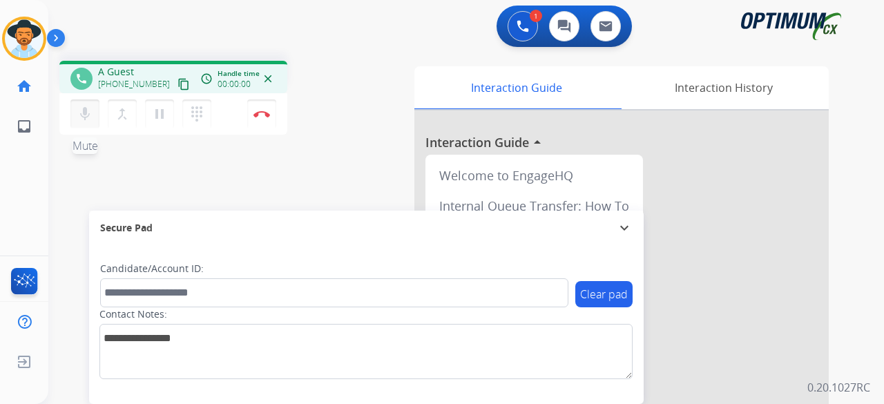
click at [89, 113] on mat-icon "mic" at bounding box center [85, 114] width 17 height 17
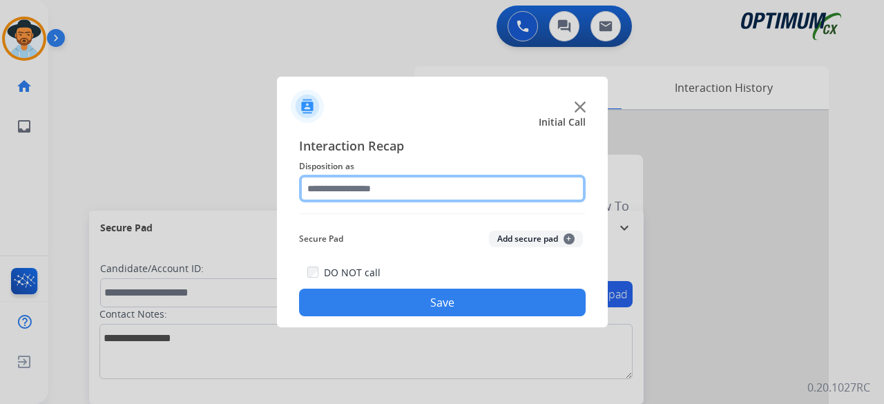
click at [381, 187] on input "text" at bounding box center [442, 189] width 287 height 28
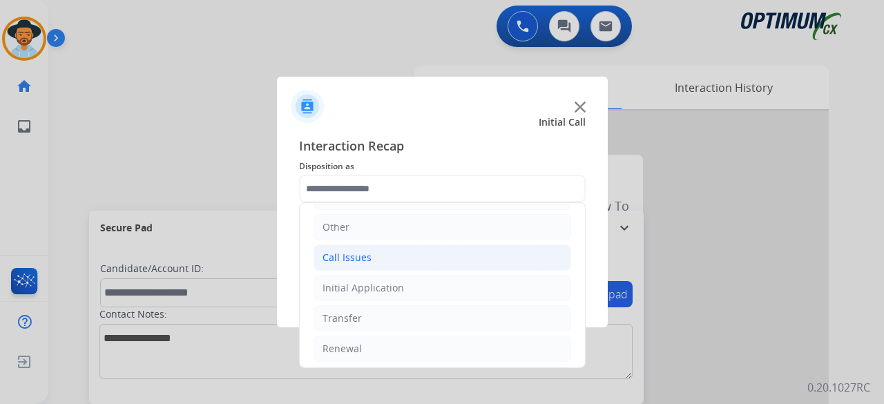
click at [401, 260] on li "Call Issues" at bounding box center [443, 258] width 258 height 26
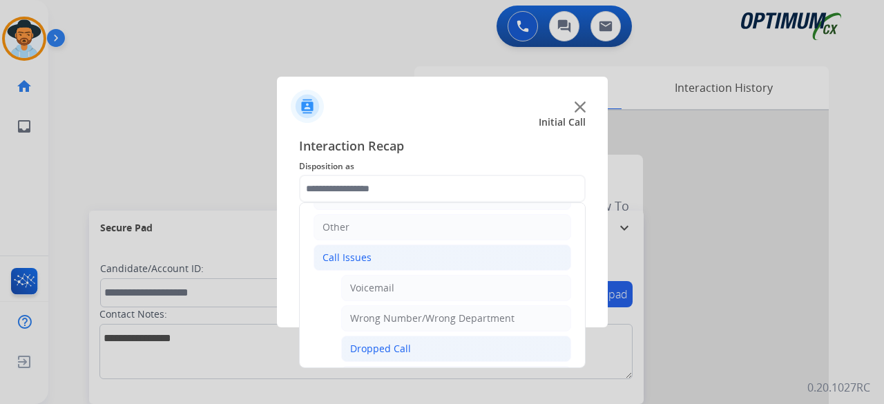
click at [380, 352] on div "Dropped Call" at bounding box center [380, 349] width 61 height 14
type input "**********"
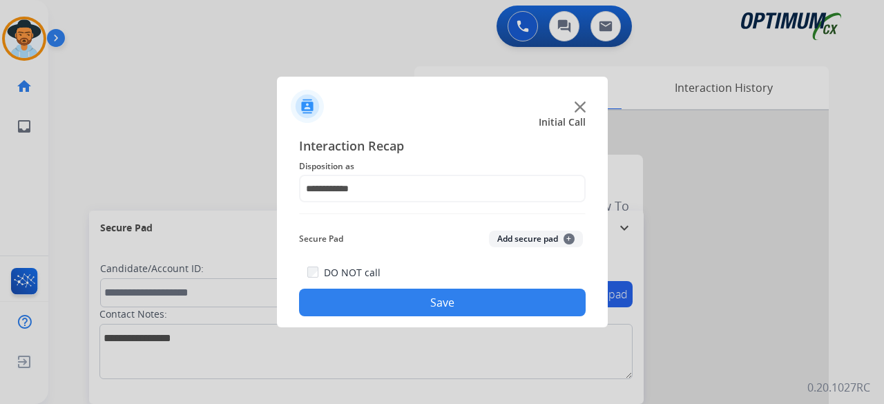
click at [514, 243] on button "Add secure pad +" at bounding box center [536, 239] width 94 height 17
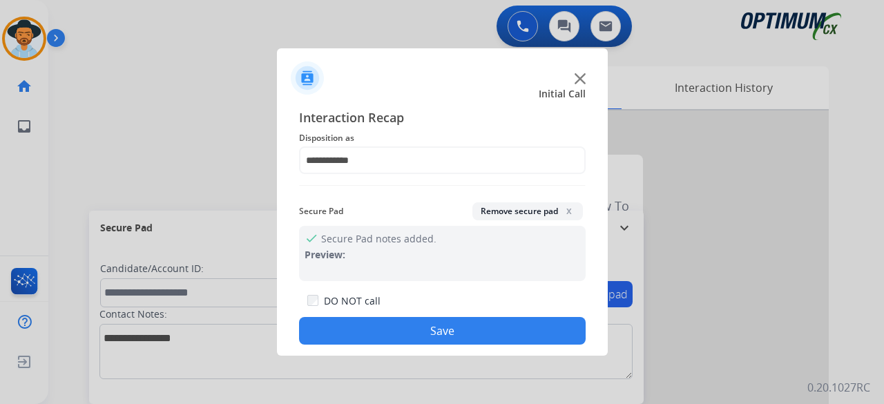
click at [417, 326] on button "Save" at bounding box center [442, 331] width 287 height 28
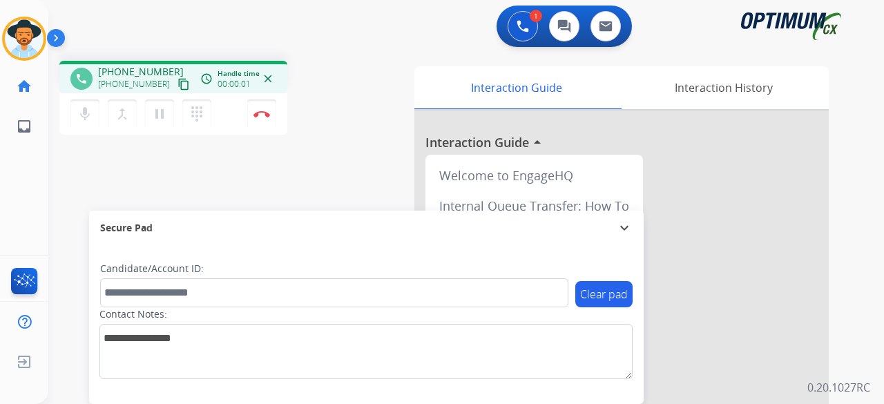
click at [178, 84] on mat-icon "content_copy" at bounding box center [184, 84] width 12 height 12
click at [267, 114] on img at bounding box center [262, 114] width 17 height 7
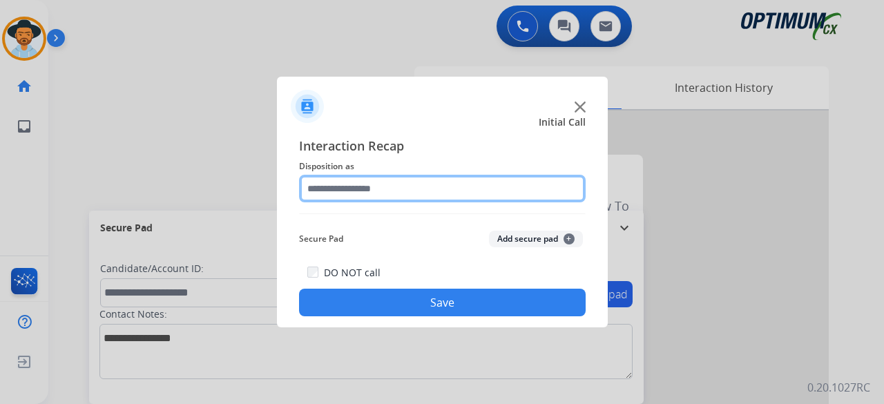
click at [451, 191] on input "text" at bounding box center [442, 189] width 287 height 28
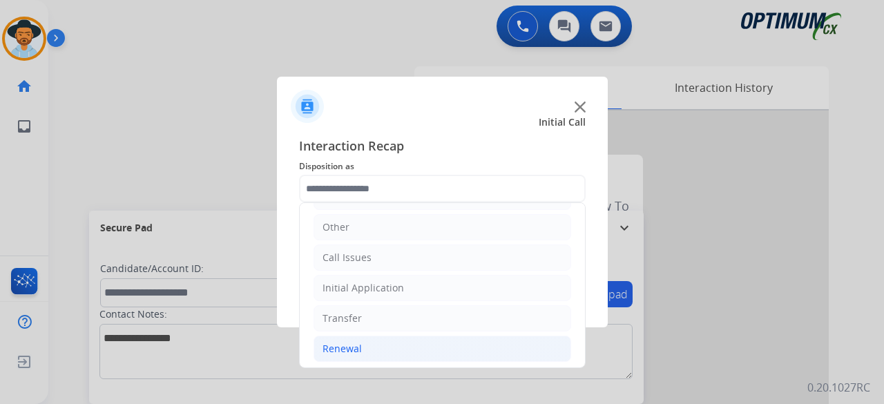
click at [370, 345] on li "Renewal" at bounding box center [443, 349] width 258 height 26
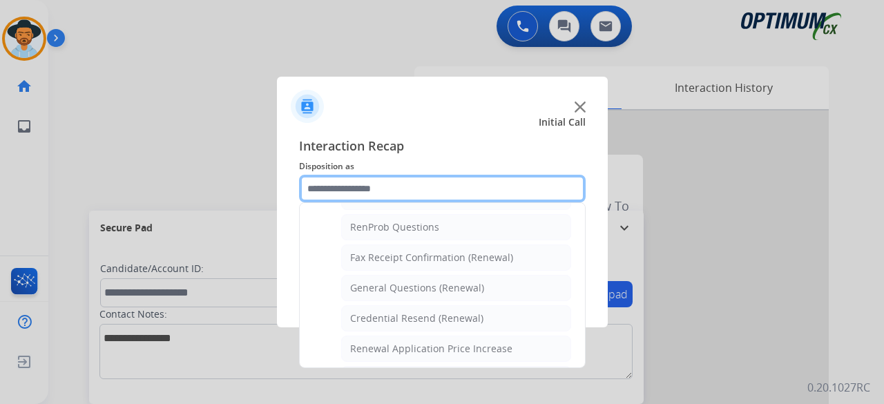
scroll to position [349, 0]
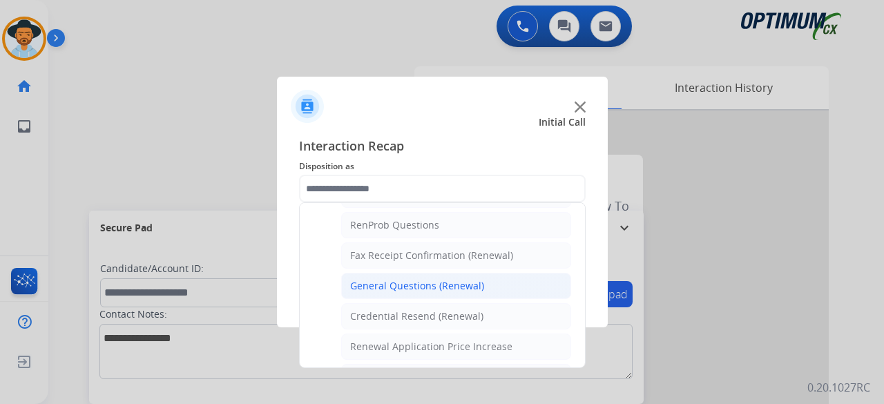
click at [457, 288] on li "General Questions (Renewal)" at bounding box center [456, 286] width 230 height 26
type input "**********"
click at [457, 288] on div "DO NOT call Save" at bounding box center [442, 290] width 287 height 53
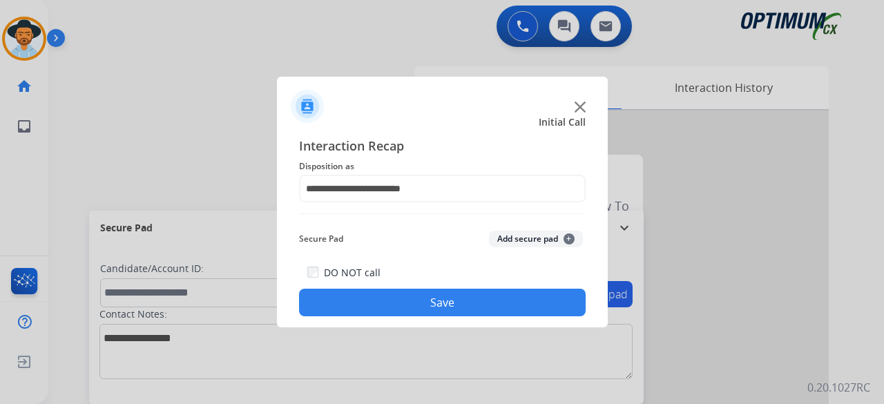
click at [525, 240] on button "Add secure pad +" at bounding box center [536, 239] width 94 height 17
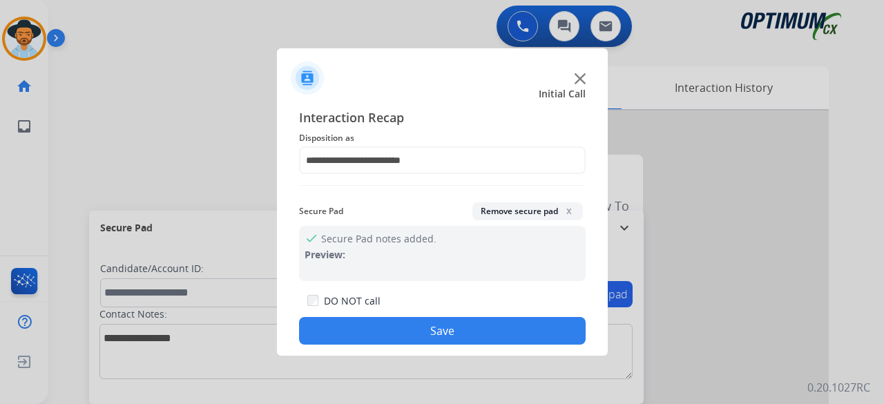
click at [443, 328] on button "Save" at bounding box center [442, 331] width 287 height 28
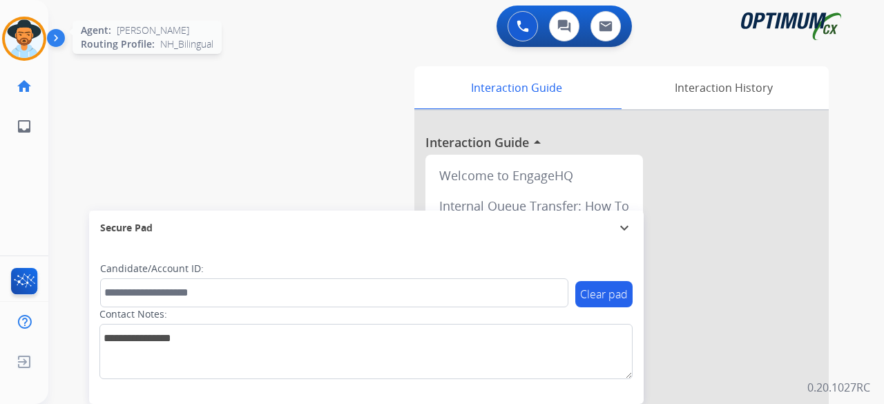
click at [35, 30] on img at bounding box center [24, 38] width 39 height 39
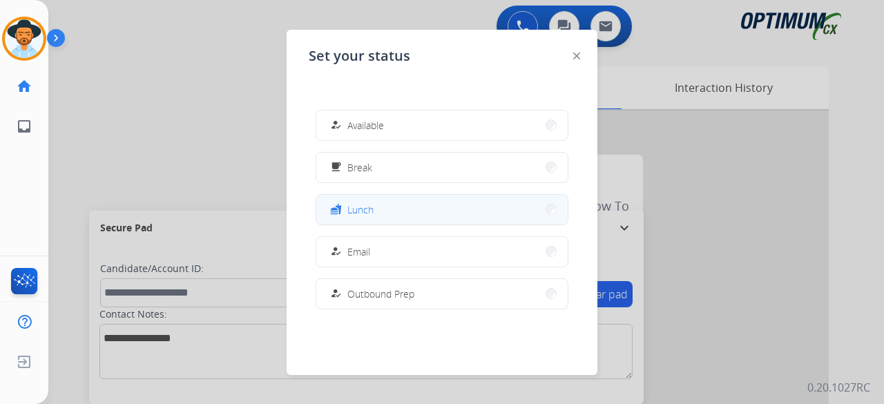
click at [390, 206] on button "fastfood Lunch" at bounding box center [441, 210] width 251 height 30
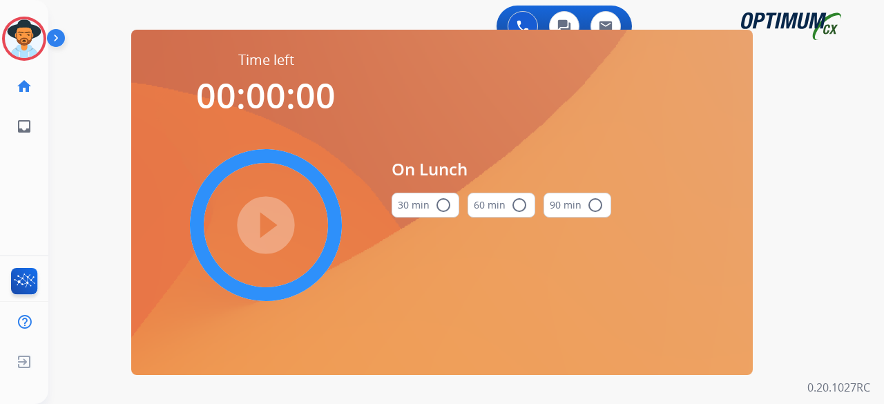
click at [441, 206] on mat-icon "radio_button_unchecked" at bounding box center [443, 205] width 17 height 17
click at [258, 230] on mat-icon "play_circle_filled" at bounding box center [266, 225] width 17 height 17
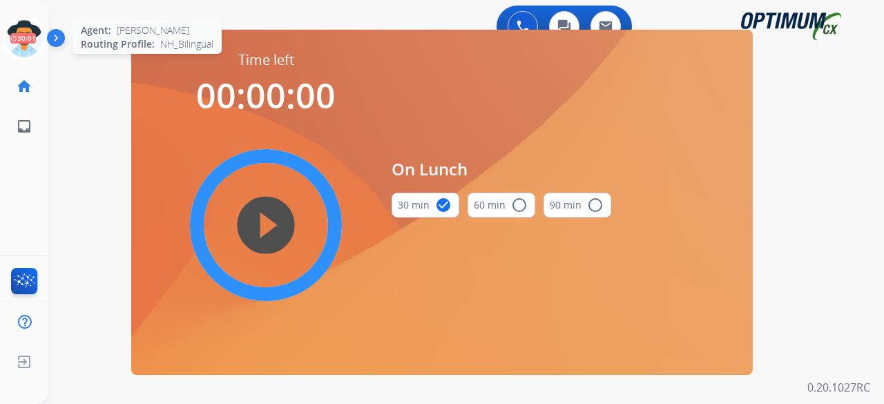
click at [37, 30] on icon at bounding box center [24, 39] width 45 height 45
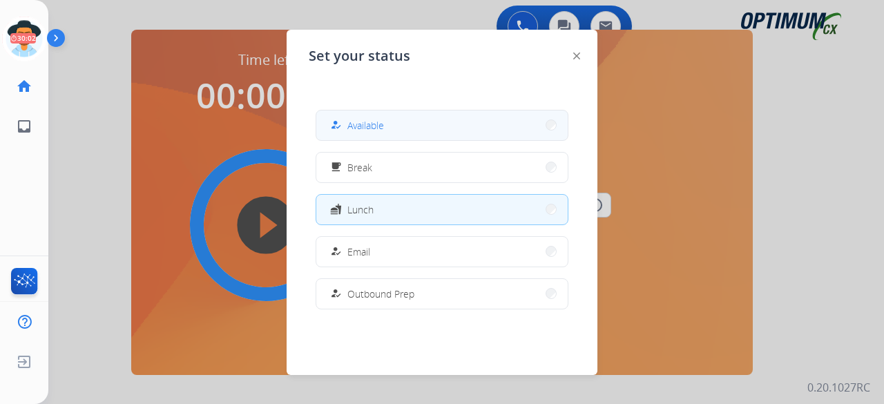
click at [392, 133] on button "how_to_reg Available" at bounding box center [441, 126] width 251 height 30
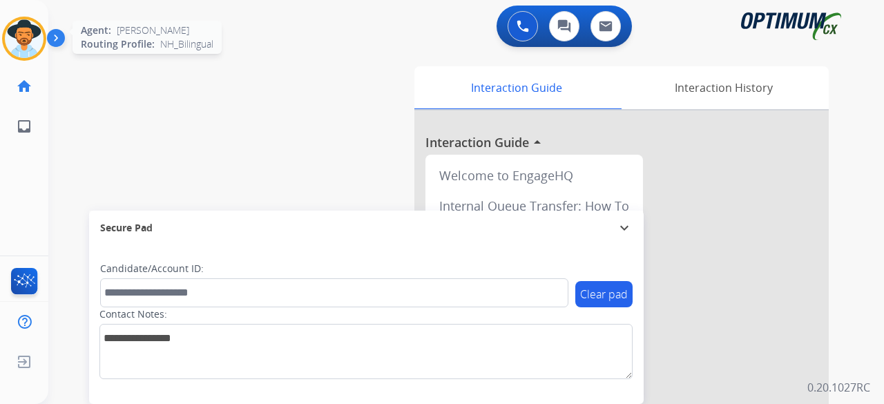
click at [39, 37] on img at bounding box center [24, 38] width 39 height 39
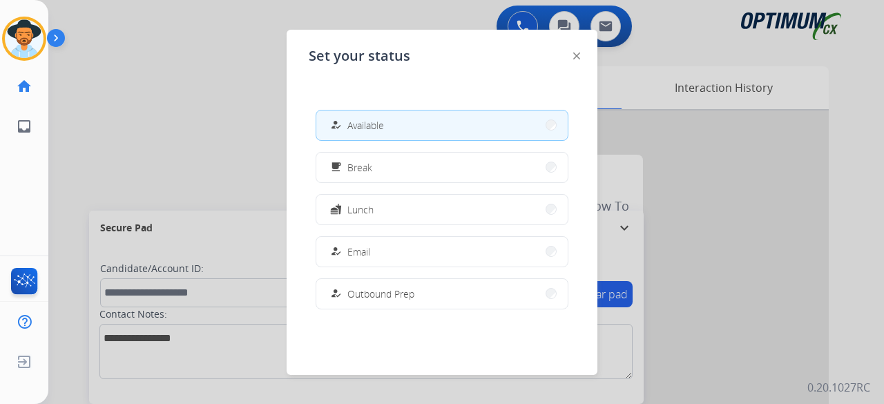
click at [274, 187] on div at bounding box center [442, 202] width 884 height 404
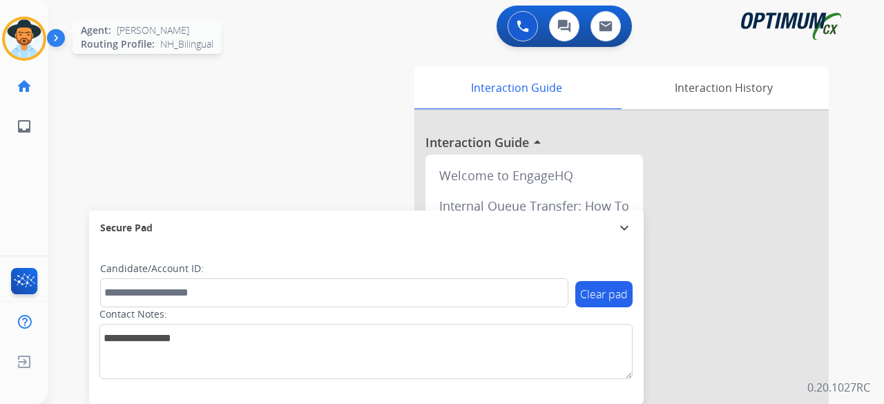
click at [32, 30] on img at bounding box center [24, 38] width 39 height 39
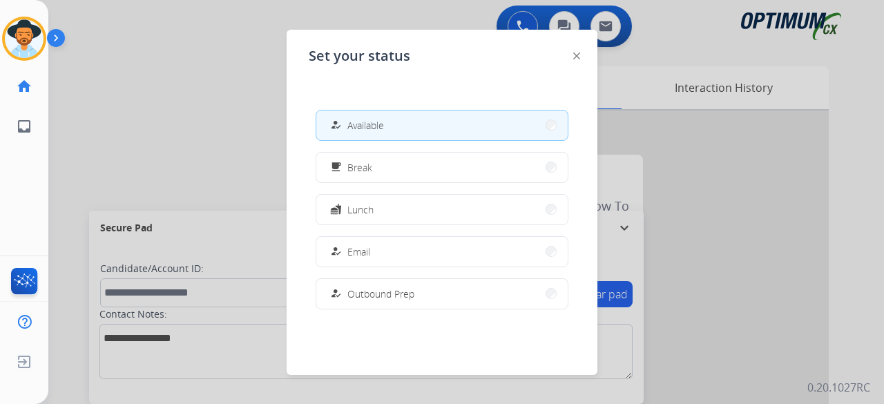
click at [197, 101] on div at bounding box center [442, 202] width 884 height 404
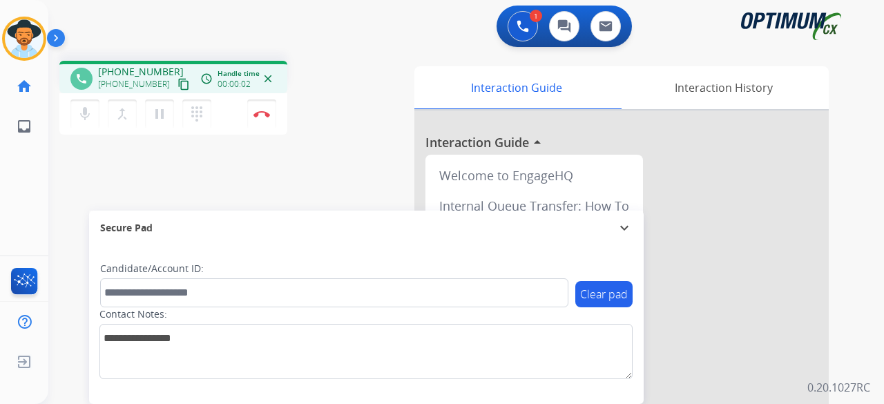
click at [178, 81] on mat-icon "content_copy" at bounding box center [184, 84] width 12 height 12
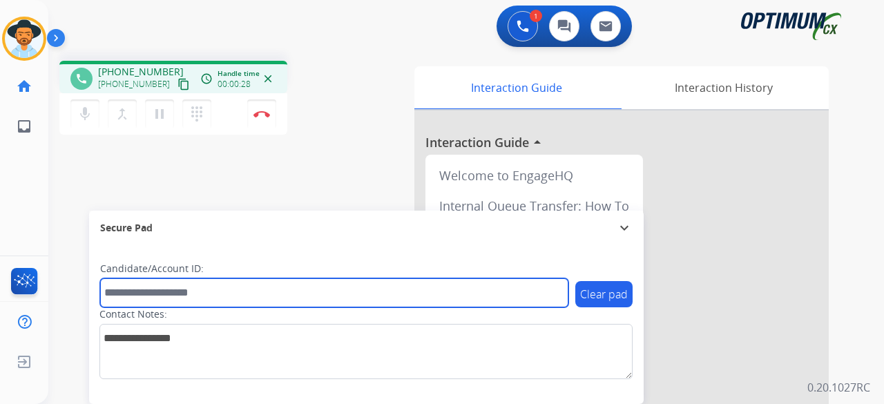
click at [129, 283] on input "text" at bounding box center [334, 292] width 468 height 29
paste input "*******"
type input "*******"
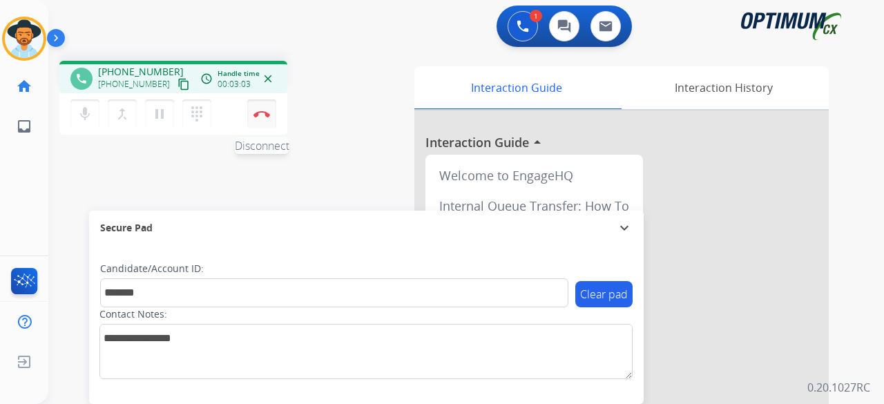
click at [265, 111] on img at bounding box center [262, 114] width 17 height 7
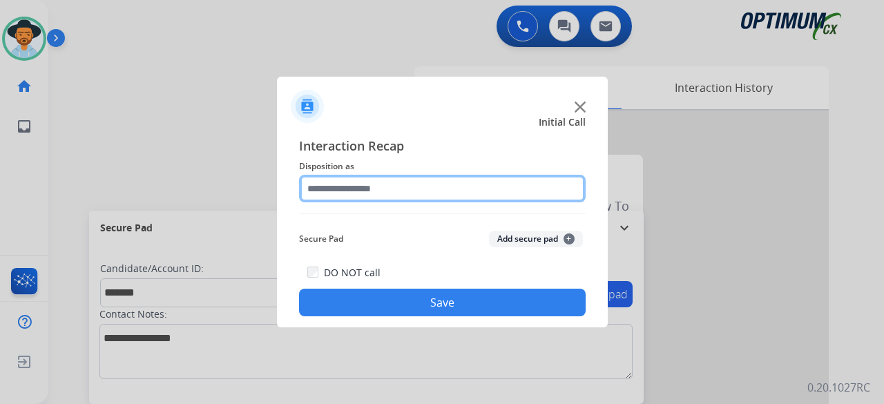
click at [412, 194] on input "text" at bounding box center [442, 189] width 287 height 28
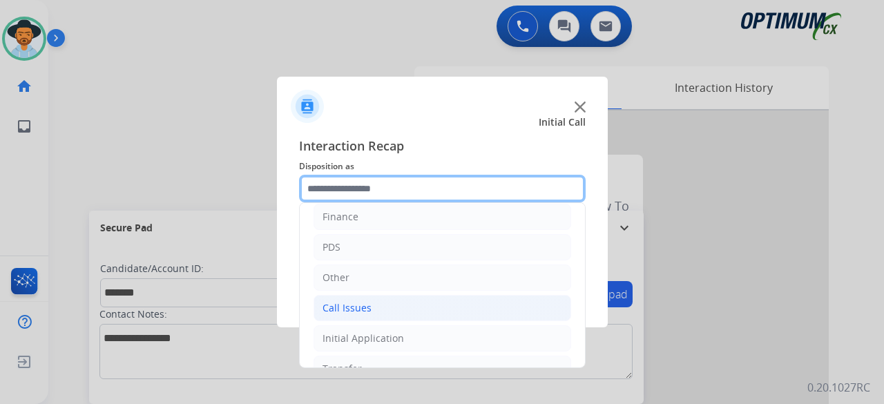
scroll to position [90, 0]
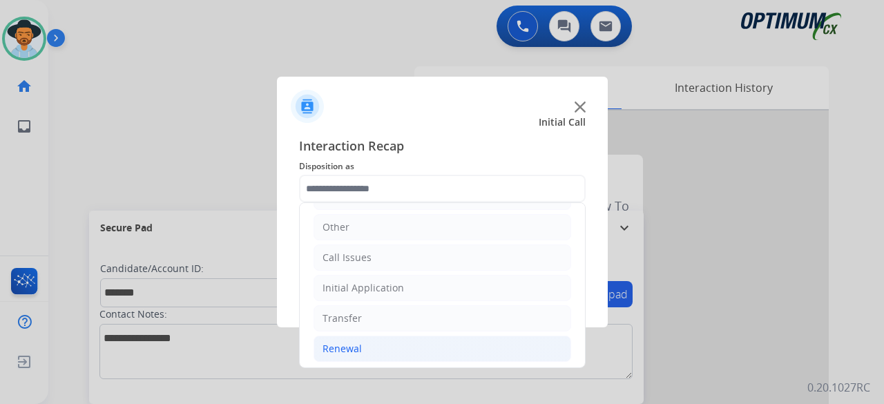
click at [354, 344] on div "Renewal" at bounding box center [342, 349] width 39 height 14
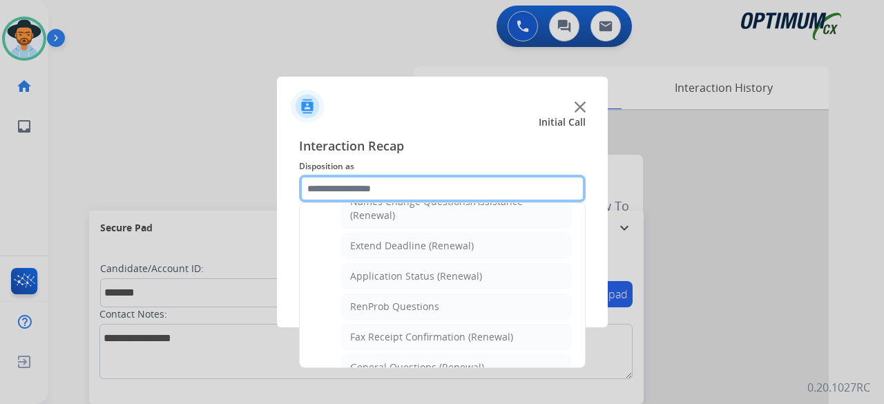
scroll to position [272, 0]
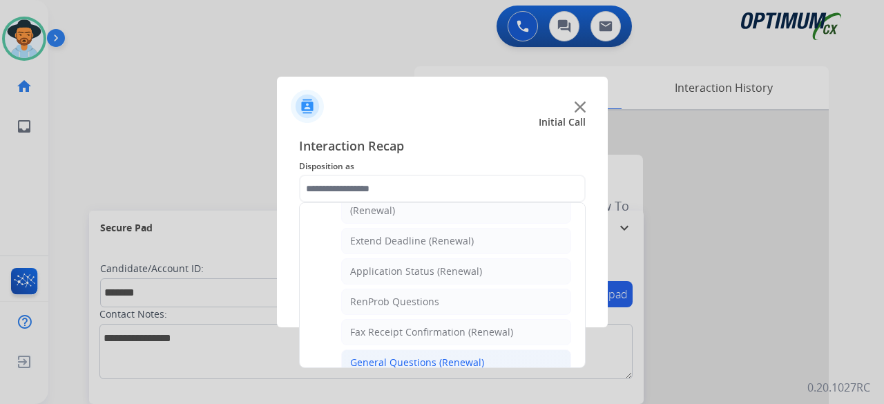
click at [441, 362] on div "General Questions (Renewal)" at bounding box center [417, 363] width 134 height 14
type input "**********"
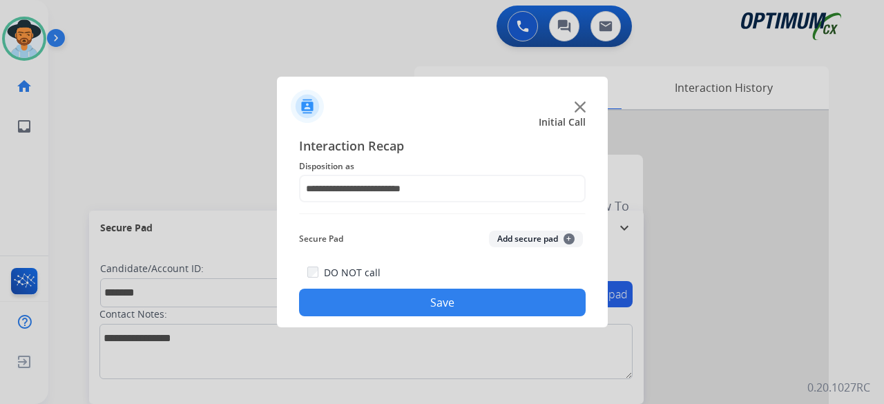
click at [537, 235] on button "Add secure pad +" at bounding box center [536, 239] width 94 height 17
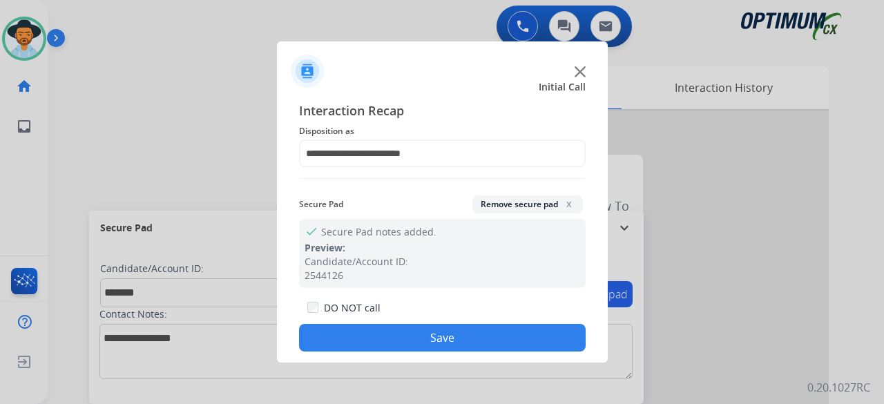
click at [435, 341] on button "Save" at bounding box center [442, 338] width 287 height 28
